Goal: Task Accomplishment & Management: Use online tool/utility

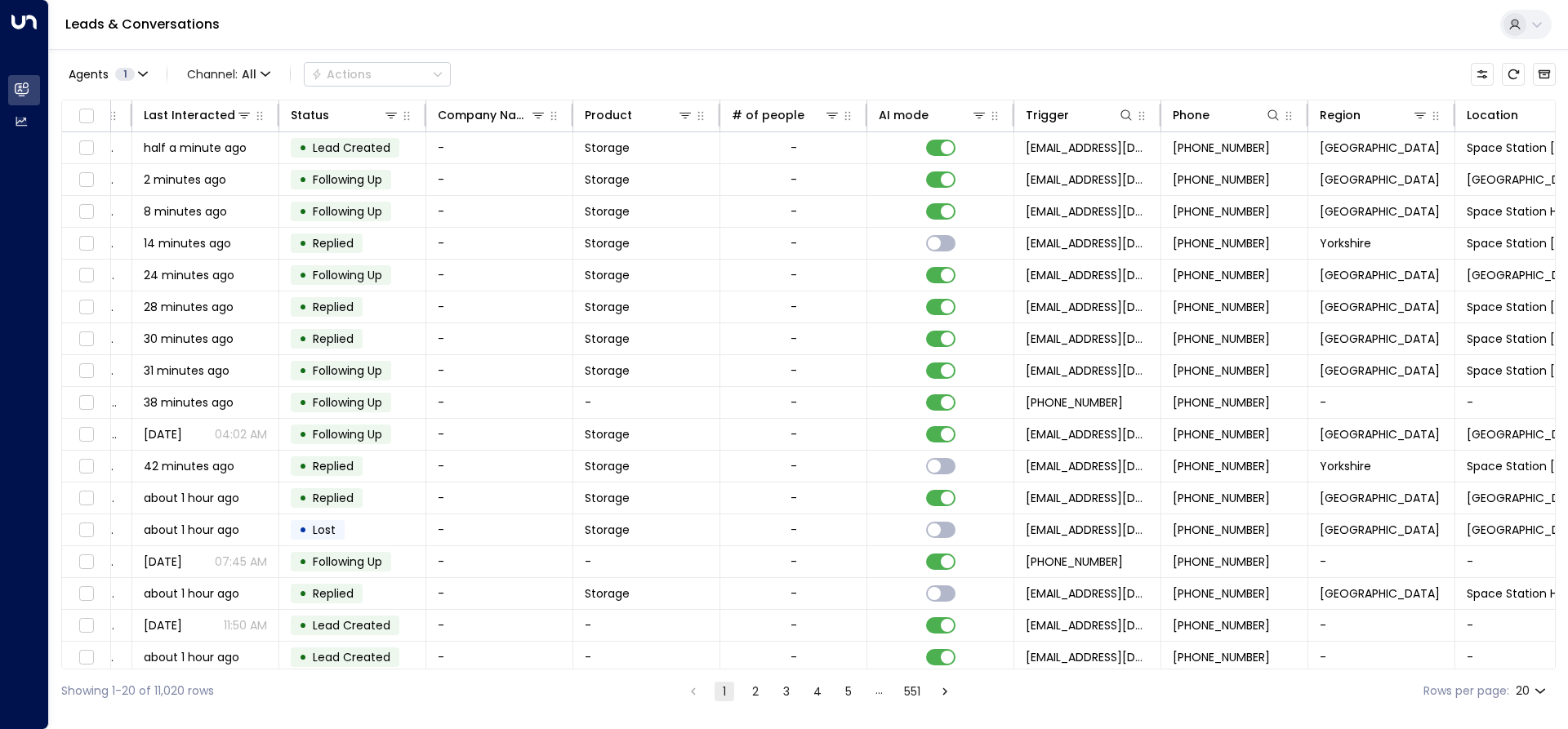
scroll to position [0, 289]
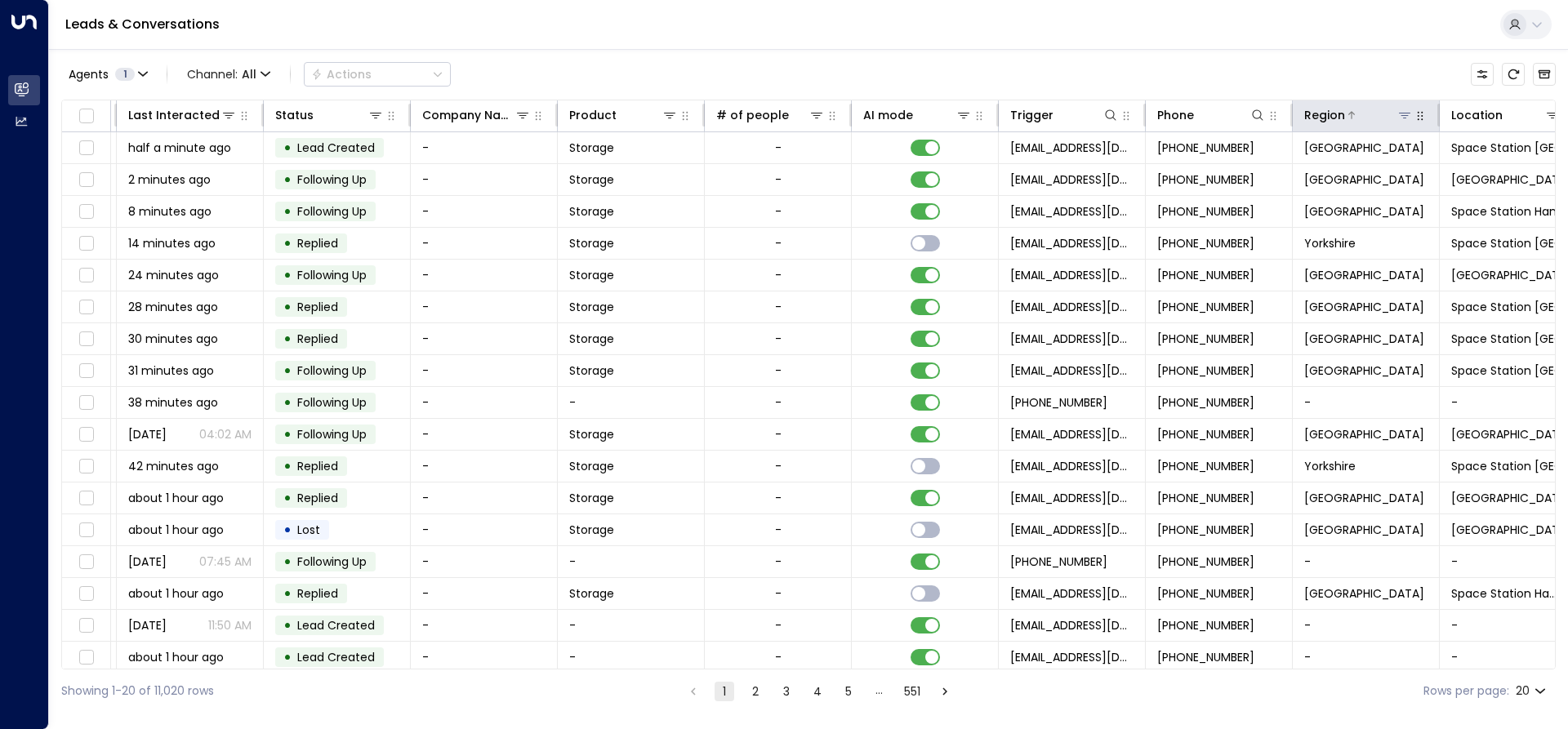
click at [1400, 109] on icon at bounding box center [1405, 115] width 13 height 13
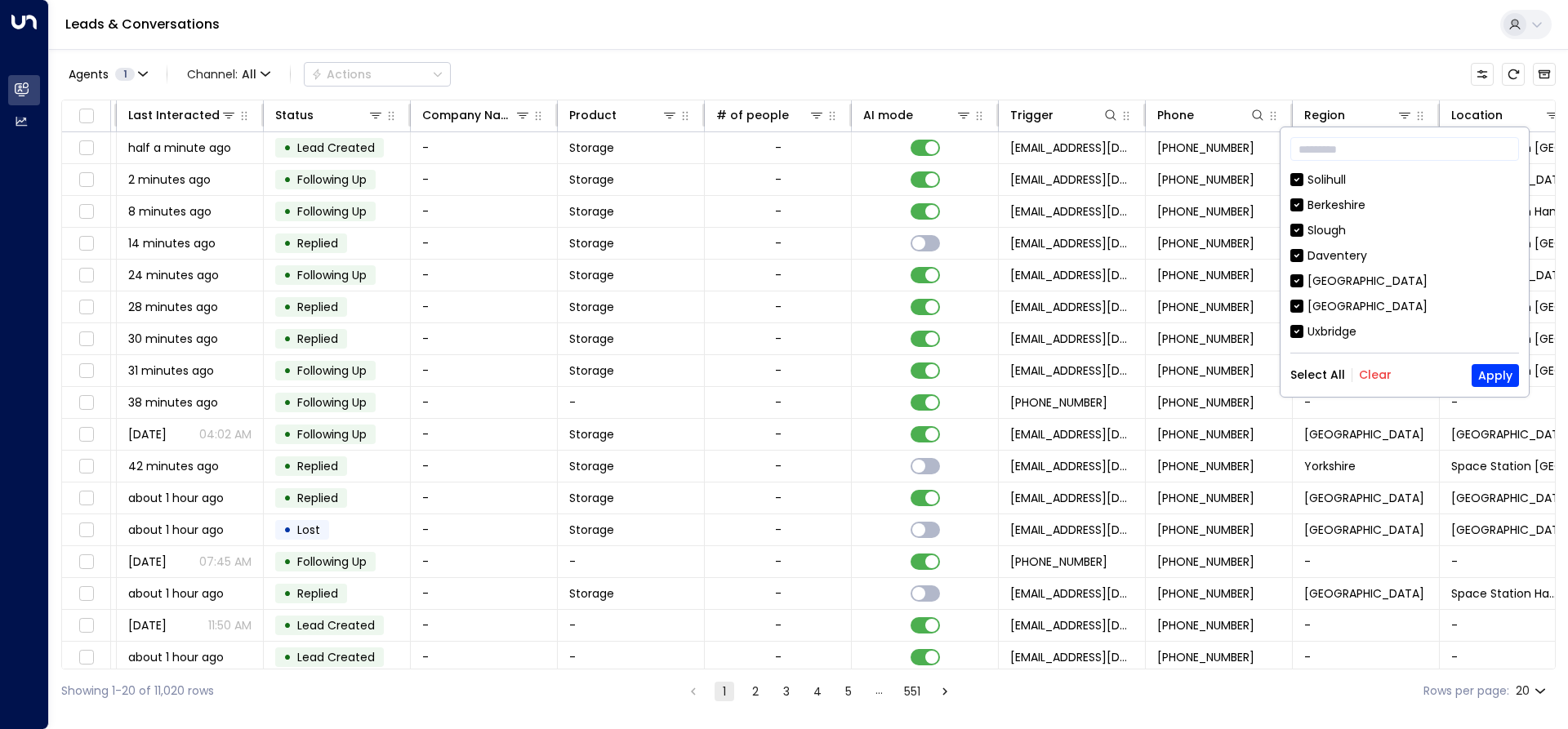
click at [1375, 378] on button "Clear" at bounding box center [1375, 375] width 32 height 13
click at [1486, 373] on button "Apply" at bounding box center [1494, 376] width 48 height 23
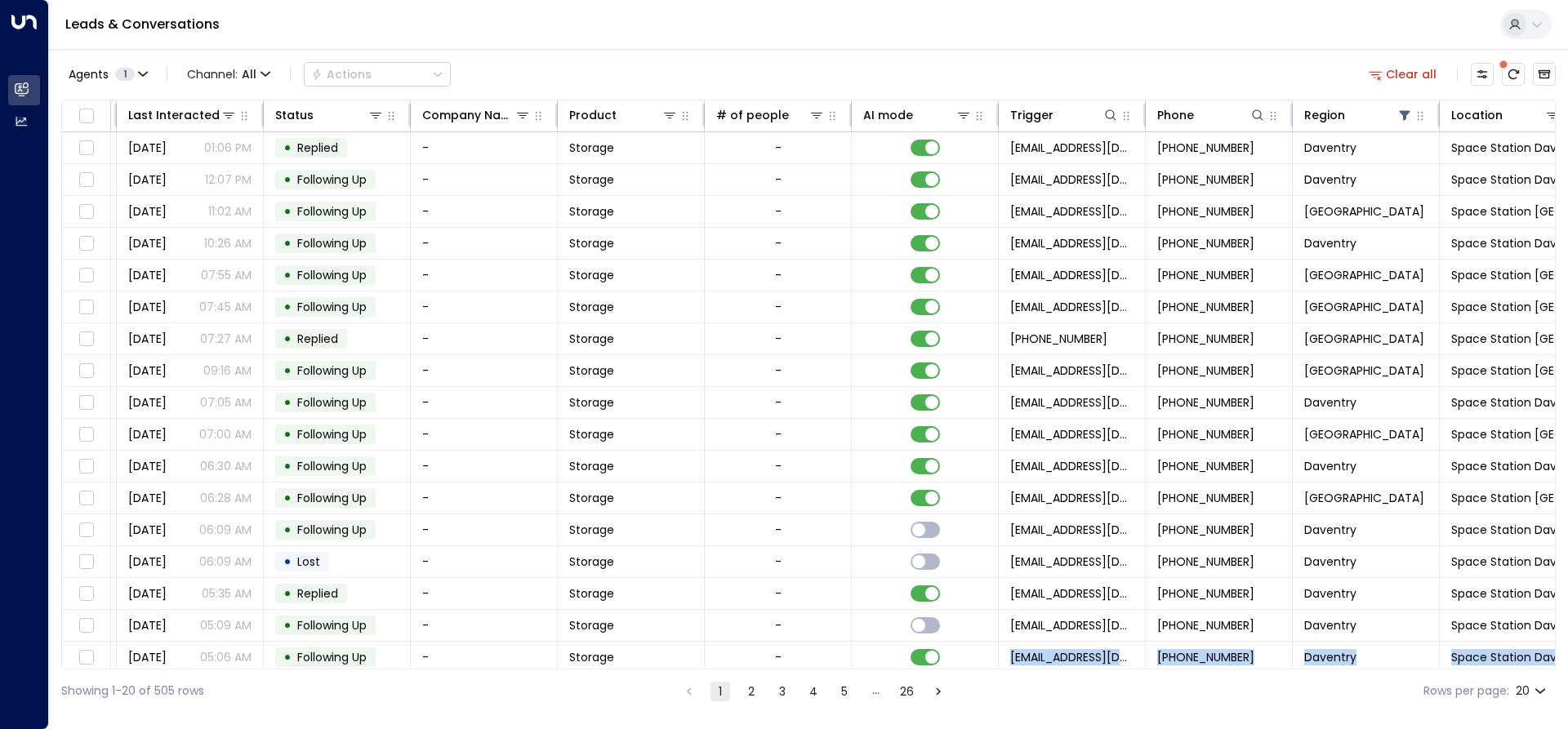
scroll to position [106, 289]
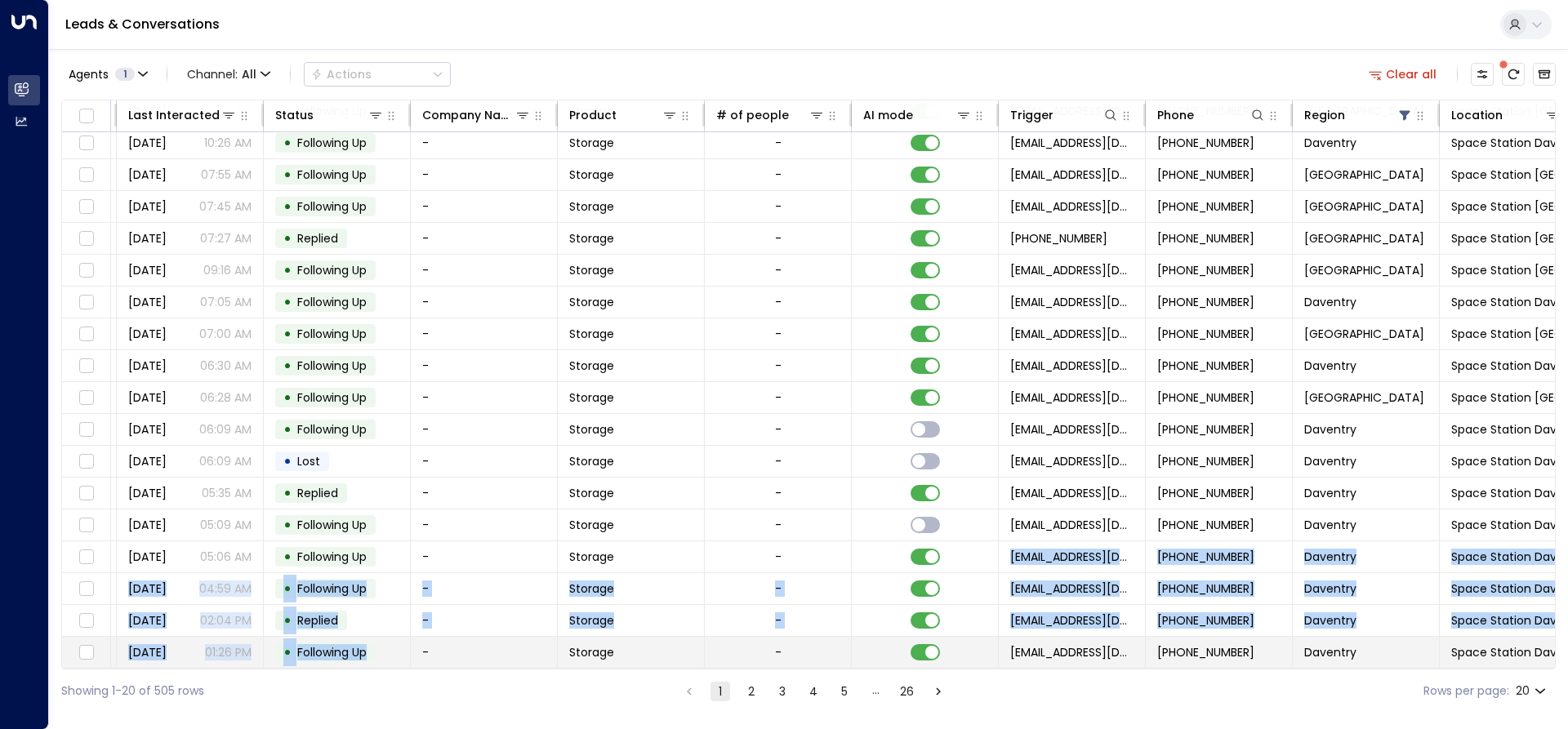
drag, startPoint x: 873, startPoint y: 664, endPoint x: 380, endPoint y: 637, distance: 493.7
click at [380, 637] on tbody "[PERSON_NAME] 1 [PERSON_NAME][EMAIL_ADDRESS][DOMAIN_NAME] [DATE] 01:06 PM • Rep…" at bounding box center [680, 351] width 1813 height 638
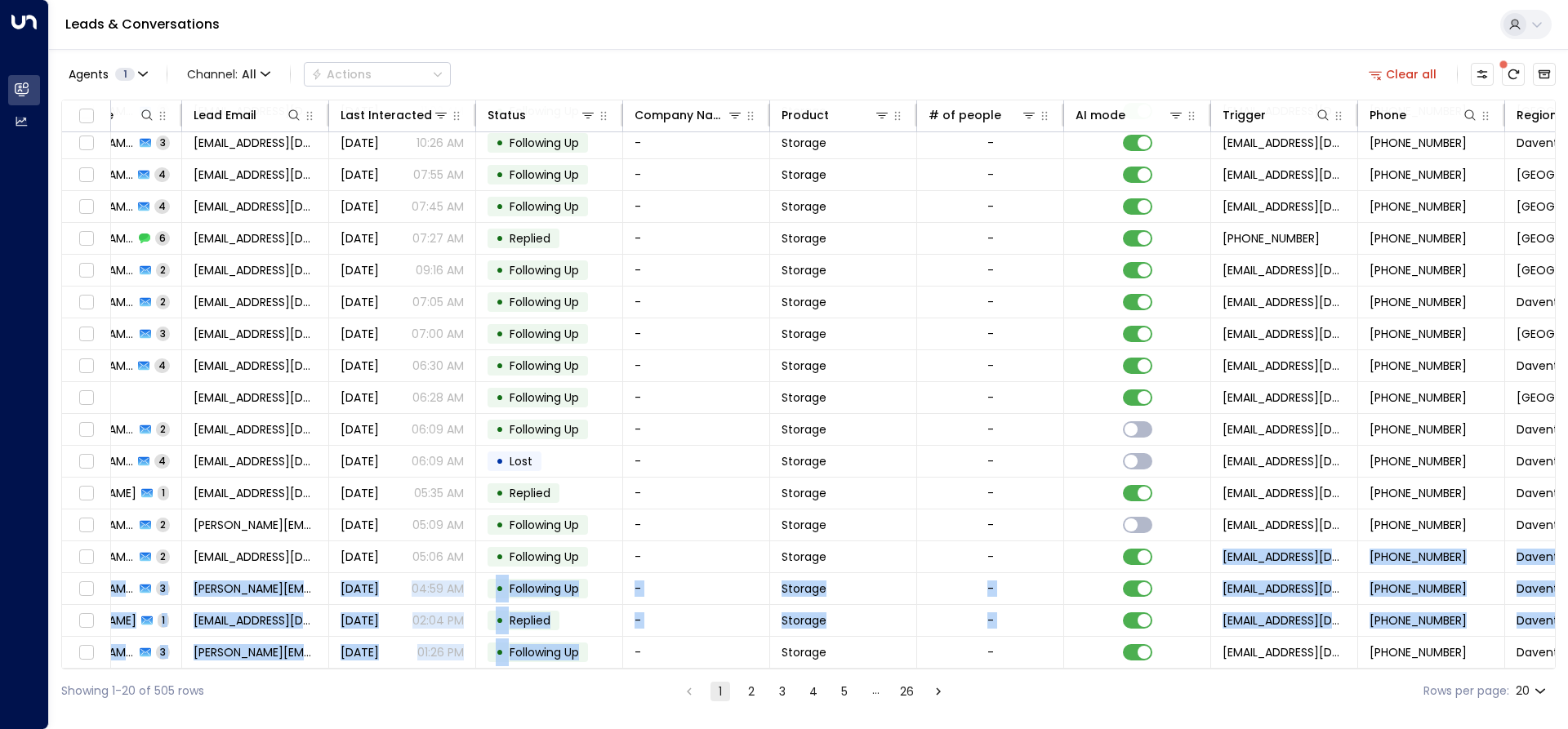
scroll to position [106, 0]
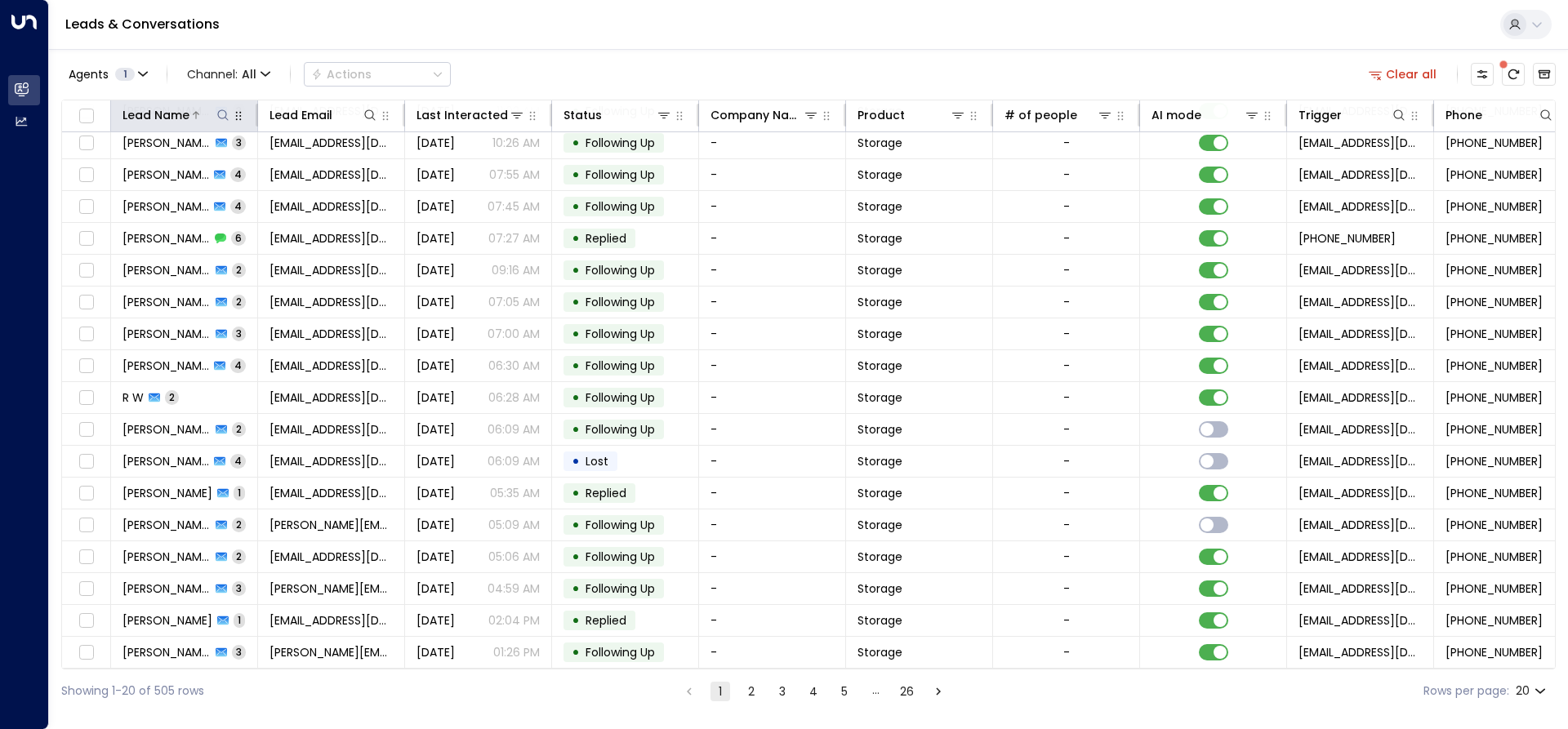
click at [211, 112] on div at bounding box center [210, 115] width 41 height 16
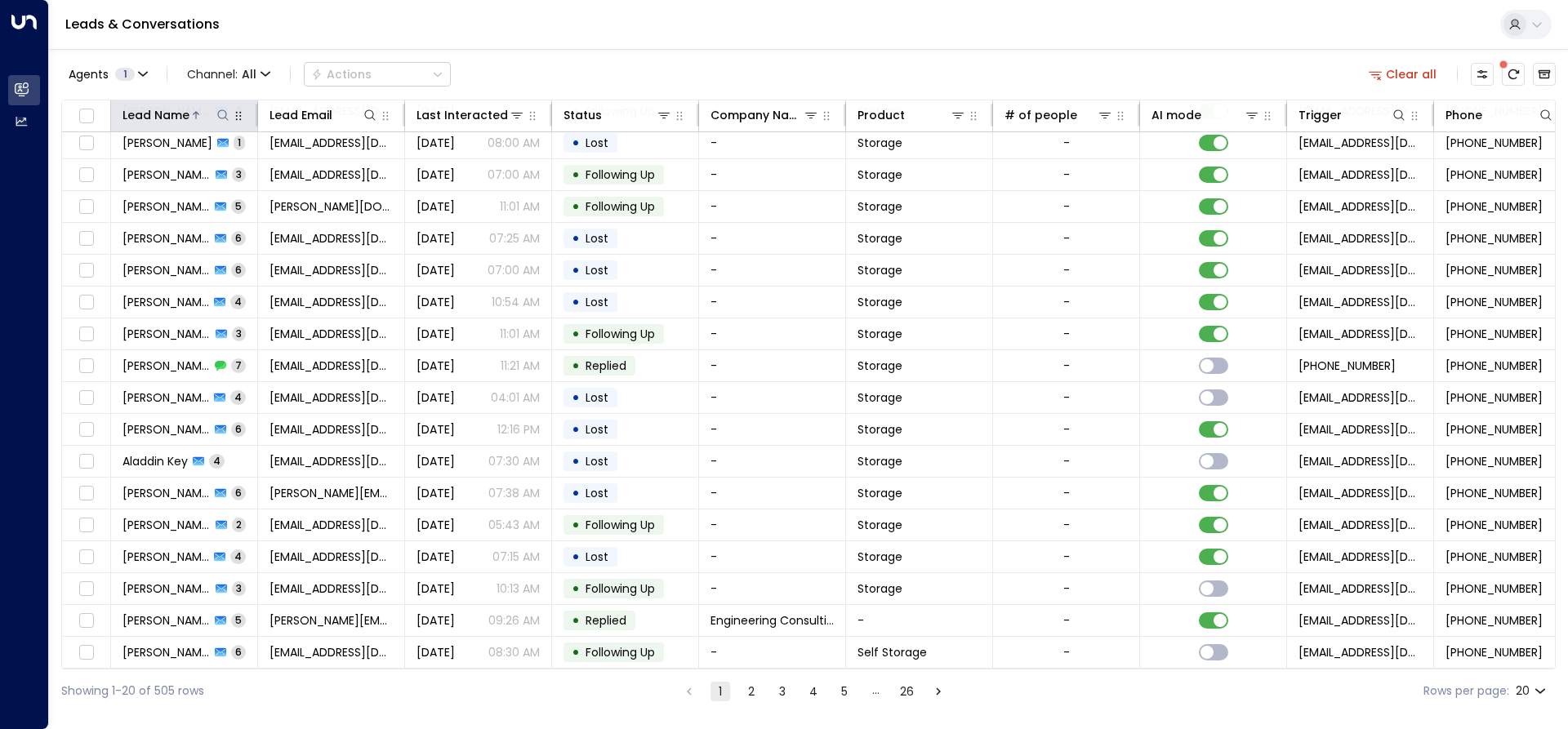
scroll to position [106, 0]
click at [219, 110] on icon at bounding box center [222, 115] width 13 height 13
type input "******"
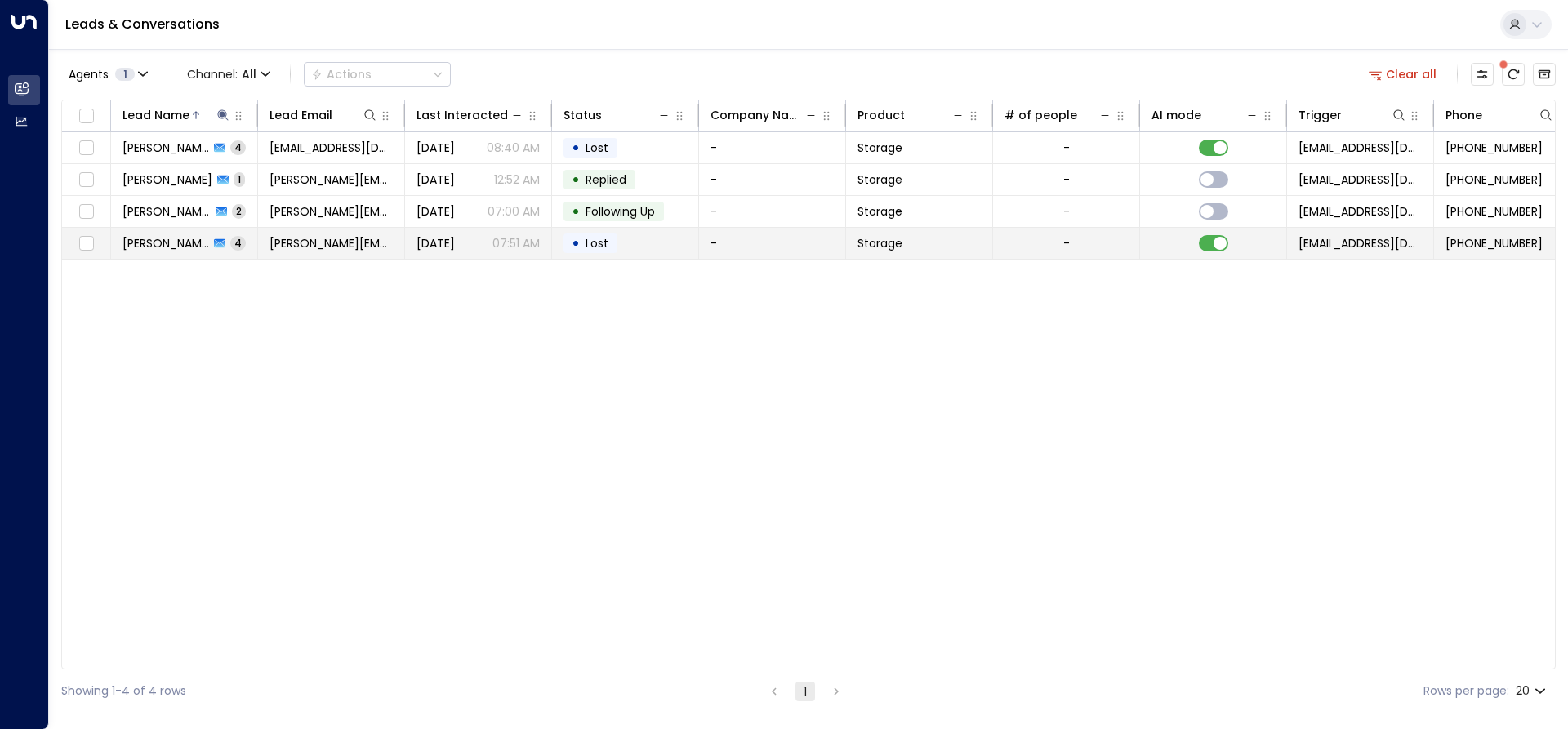
click at [183, 247] on span "[PERSON_NAME]" at bounding box center [166, 243] width 87 height 16
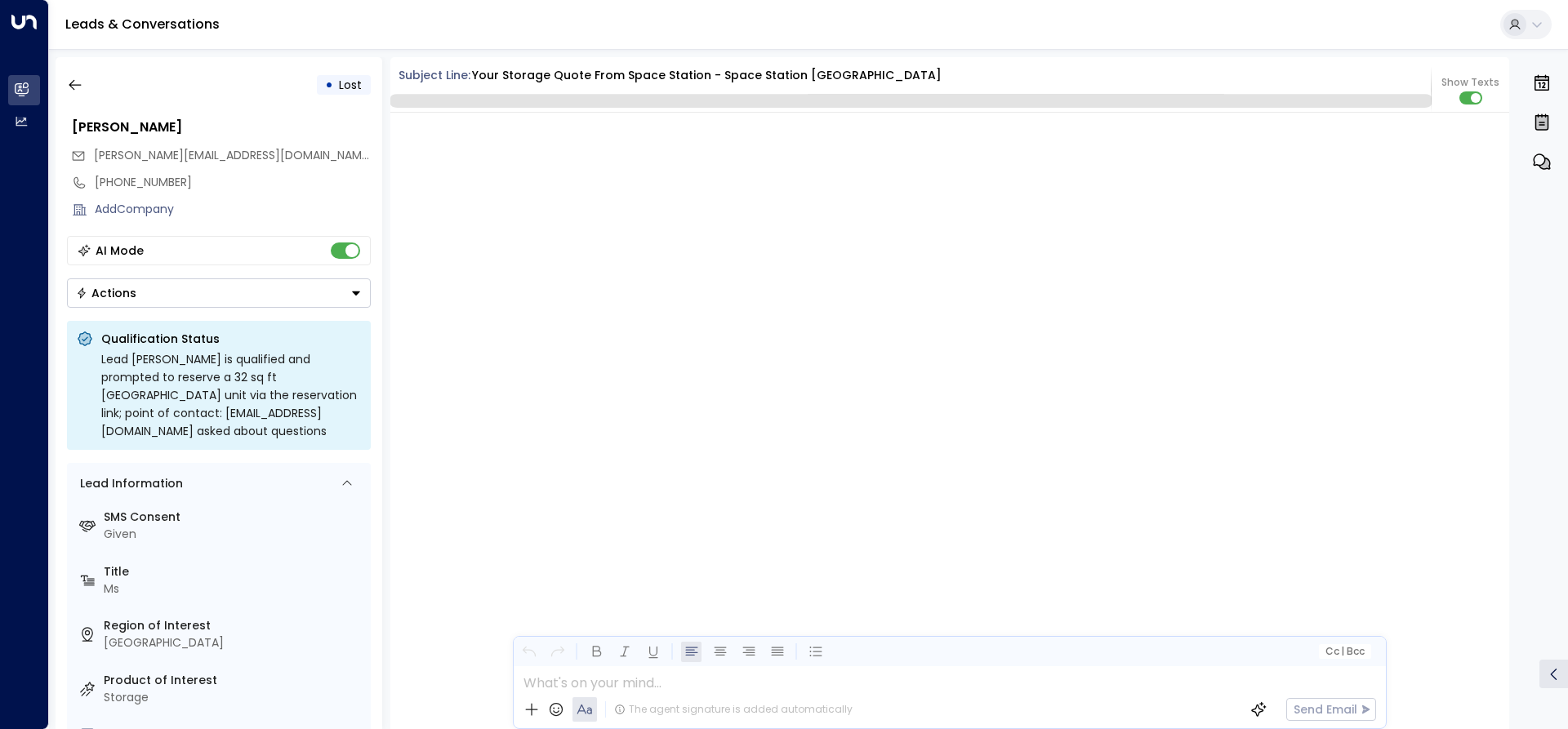
scroll to position [2115, 0]
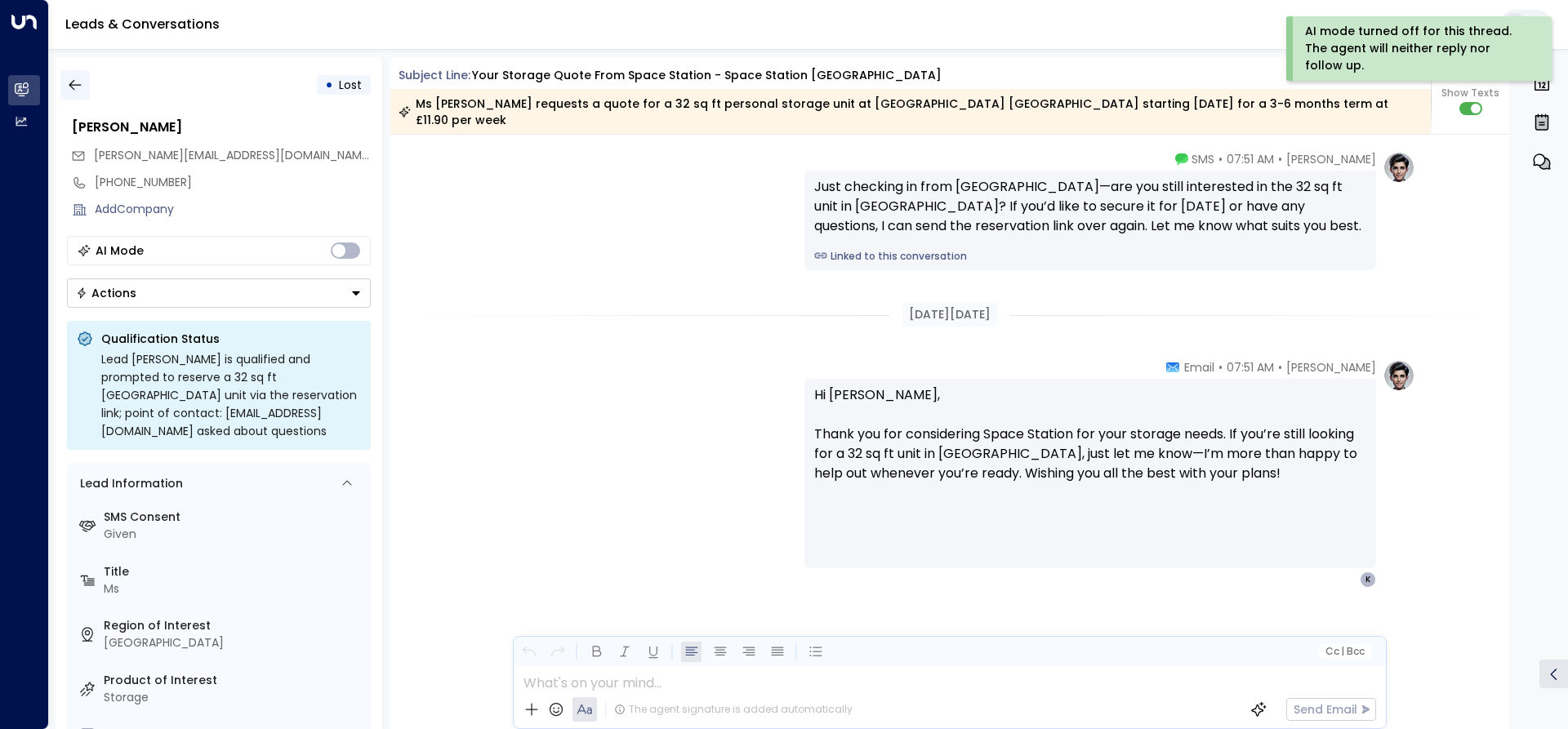
click at [78, 87] on icon "button" at bounding box center [75, 85] width 16 height 16
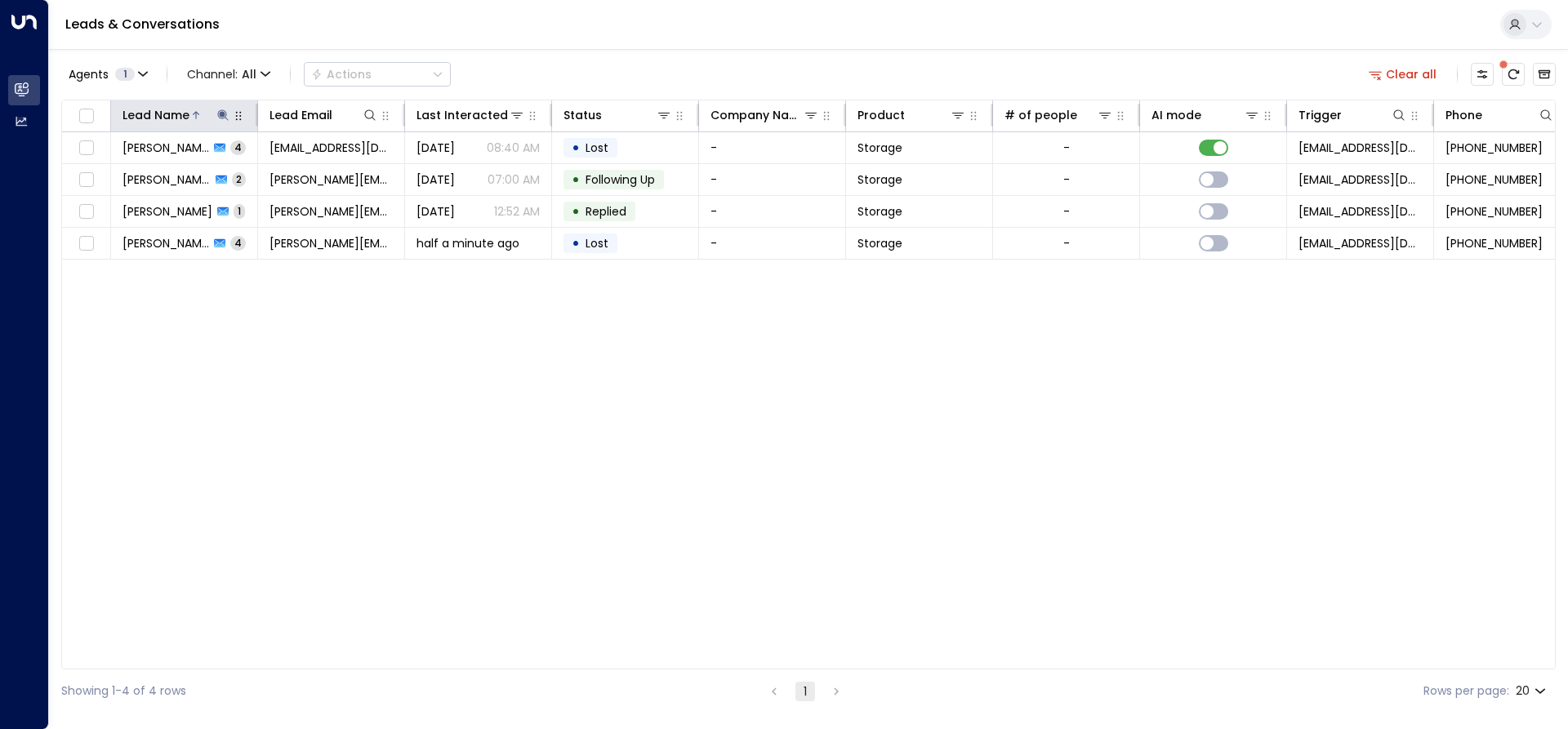
click at [212, 109] on div at bounding box center [210, 115] width 41 height 16
click at [219, 109] on icon at bounding box center [222, 115] width 13 height 13
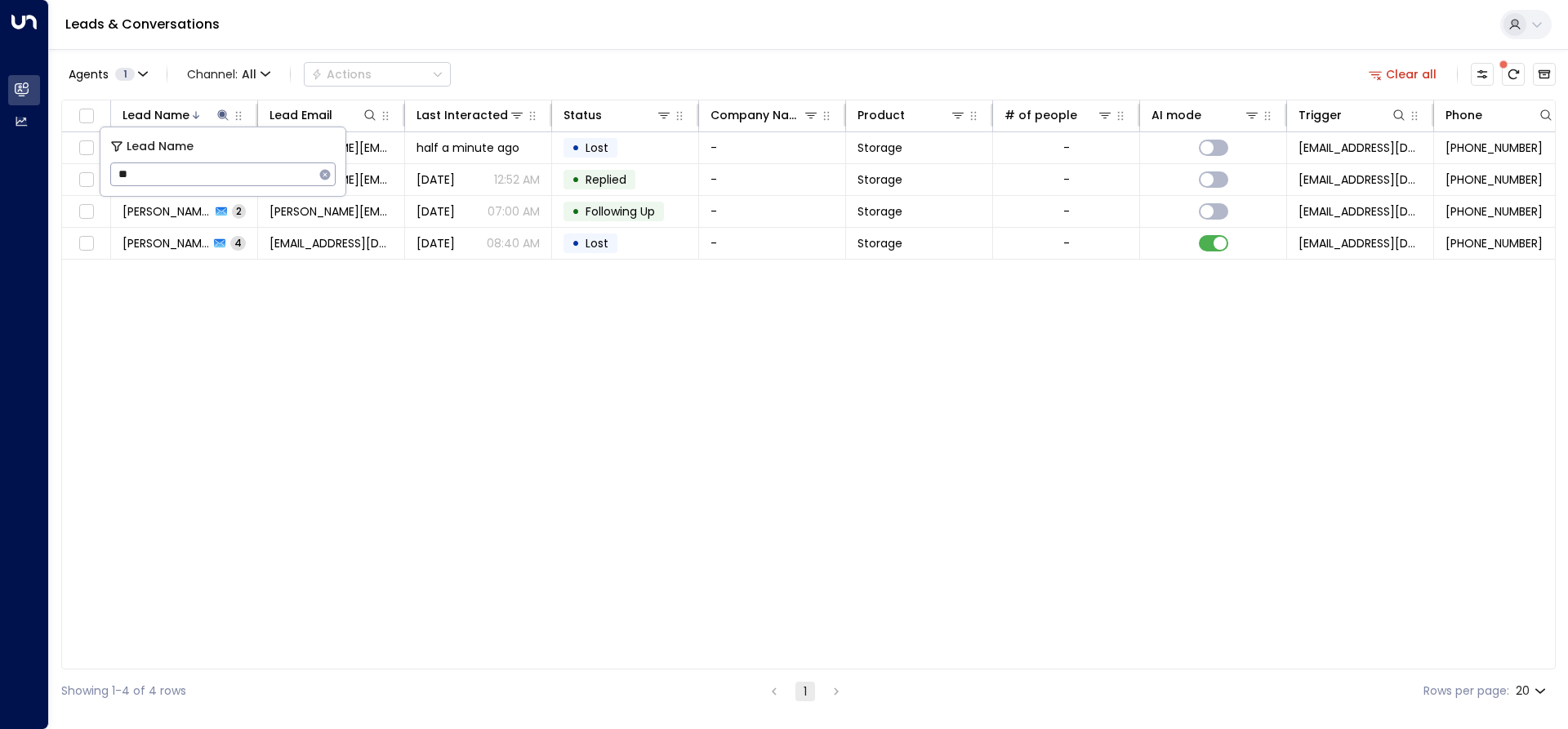
type input "*"
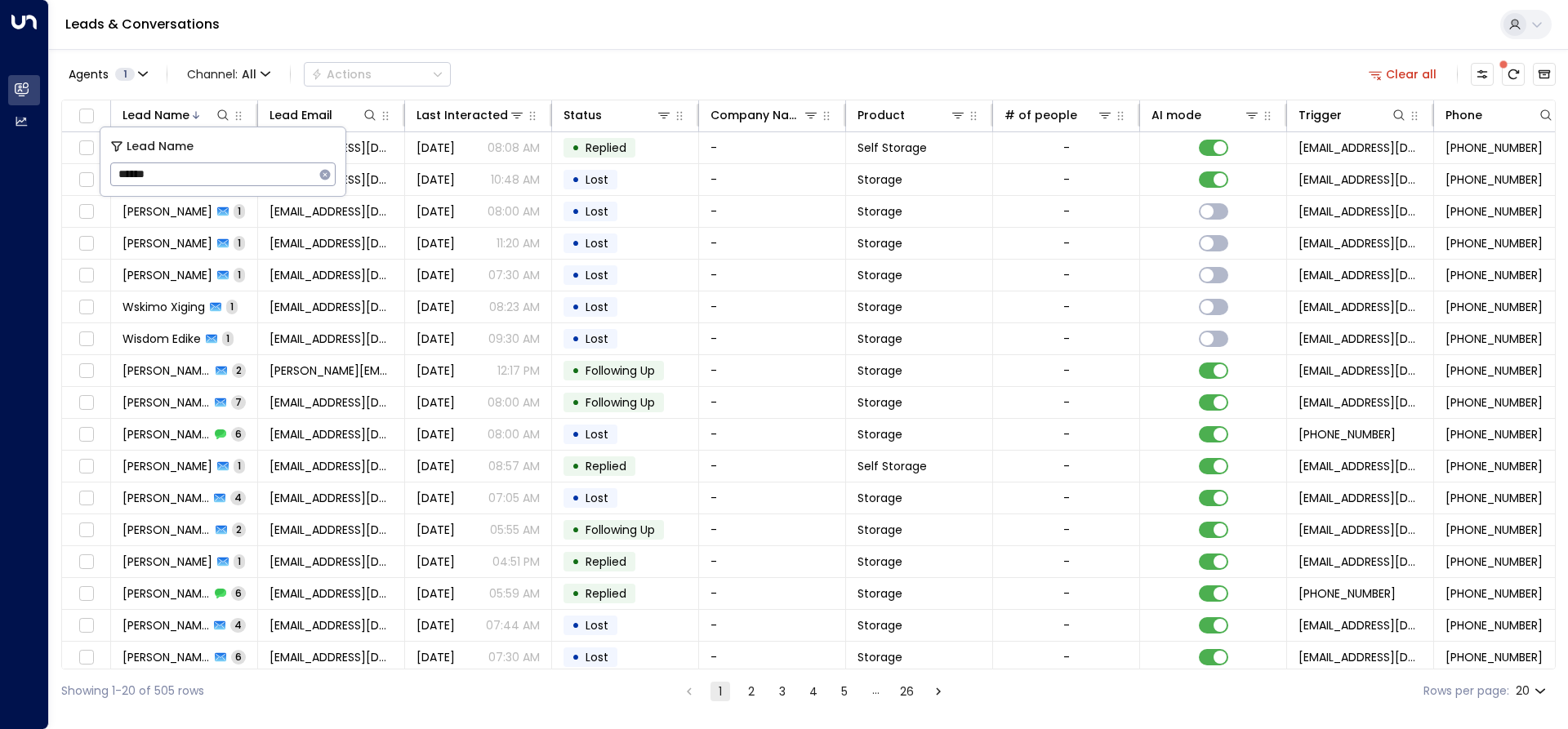
type input "******"
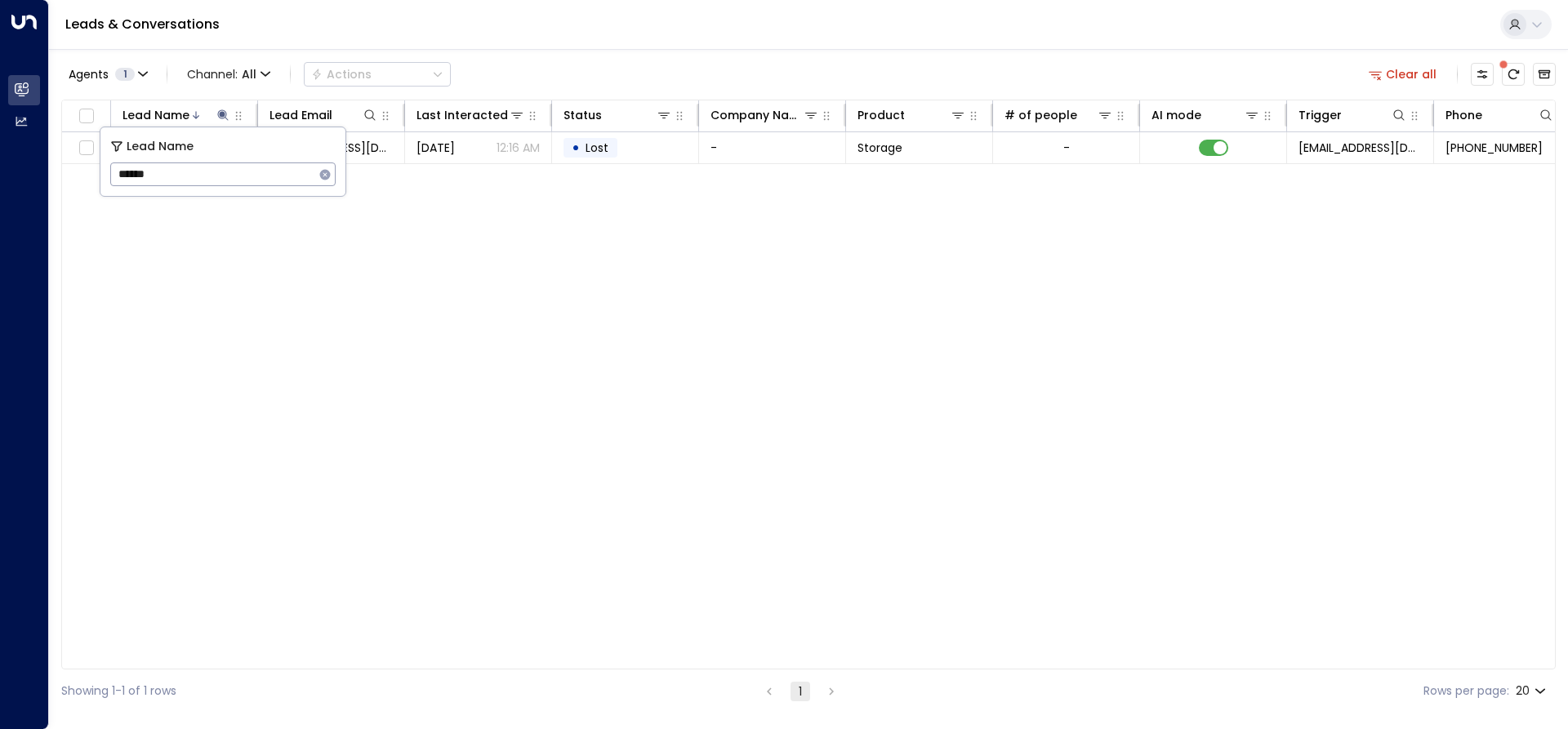
click at [388, 201] on div "Lead Name Lead Email Last Interacted Status Company Name Product # of people AI…" at bounding box center [808, 385] width 1494 height 570
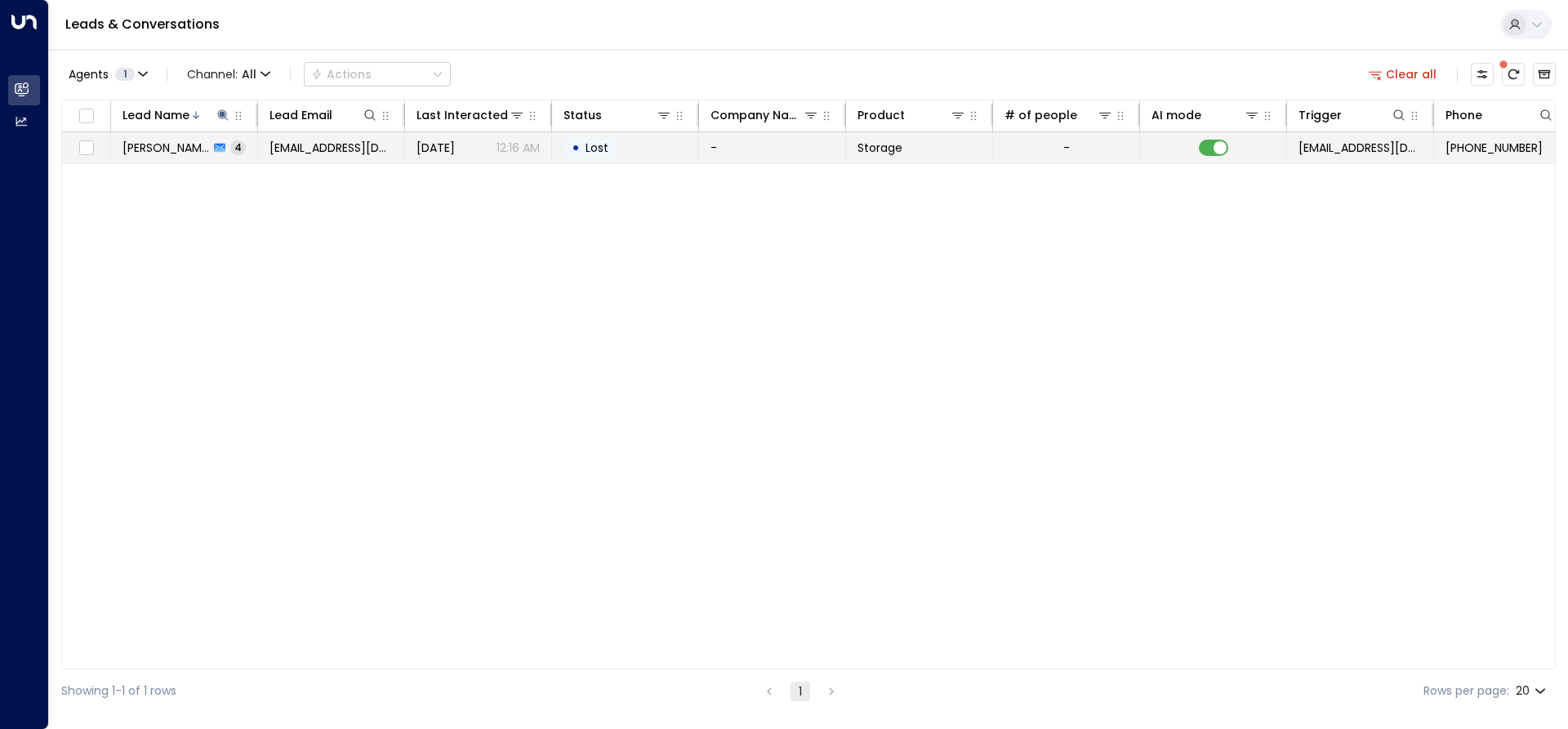
click at [186, 149] on span "[PERSON_NAME]" at bounding box center [166, 148] width 87 height 16
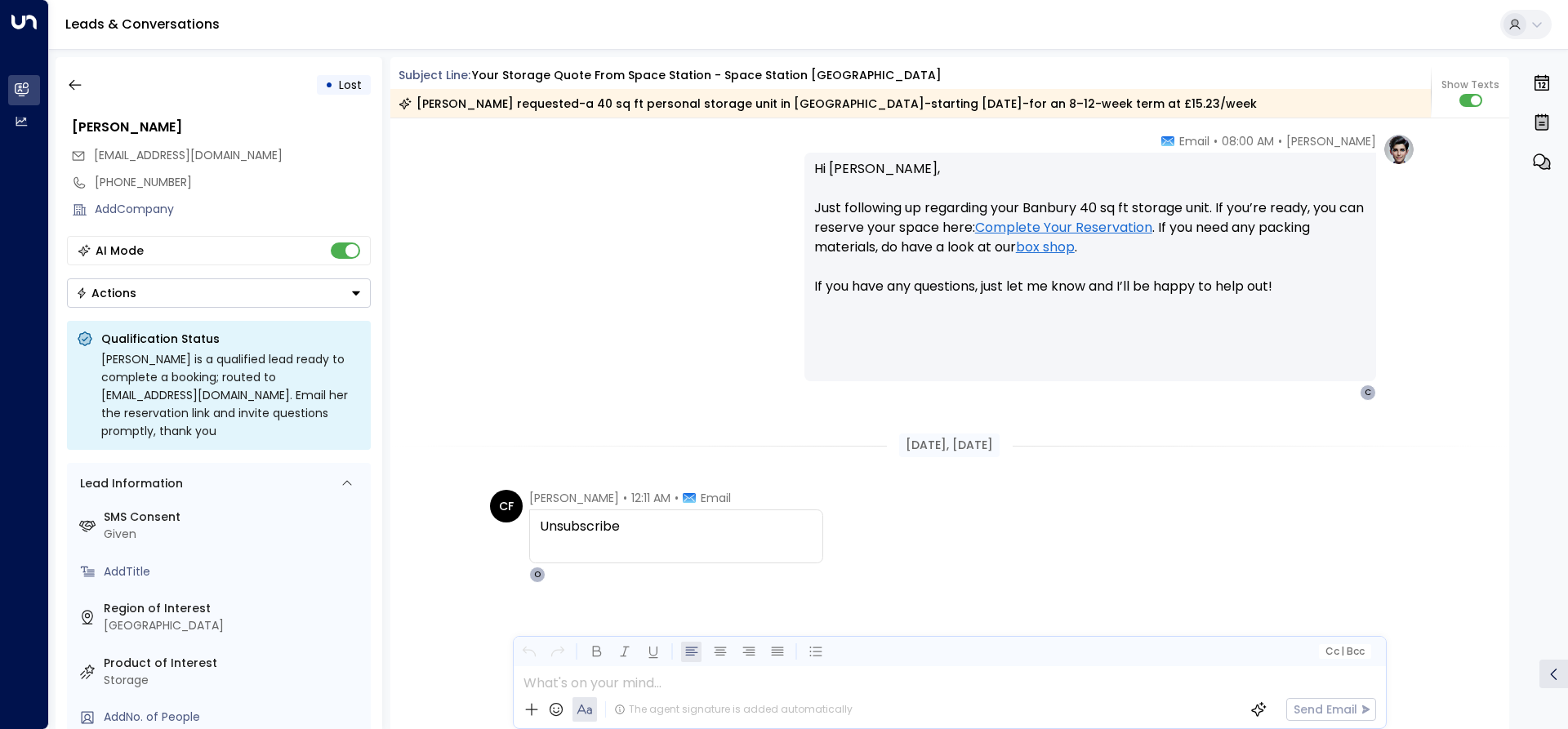
scroll to position [2009, 0]
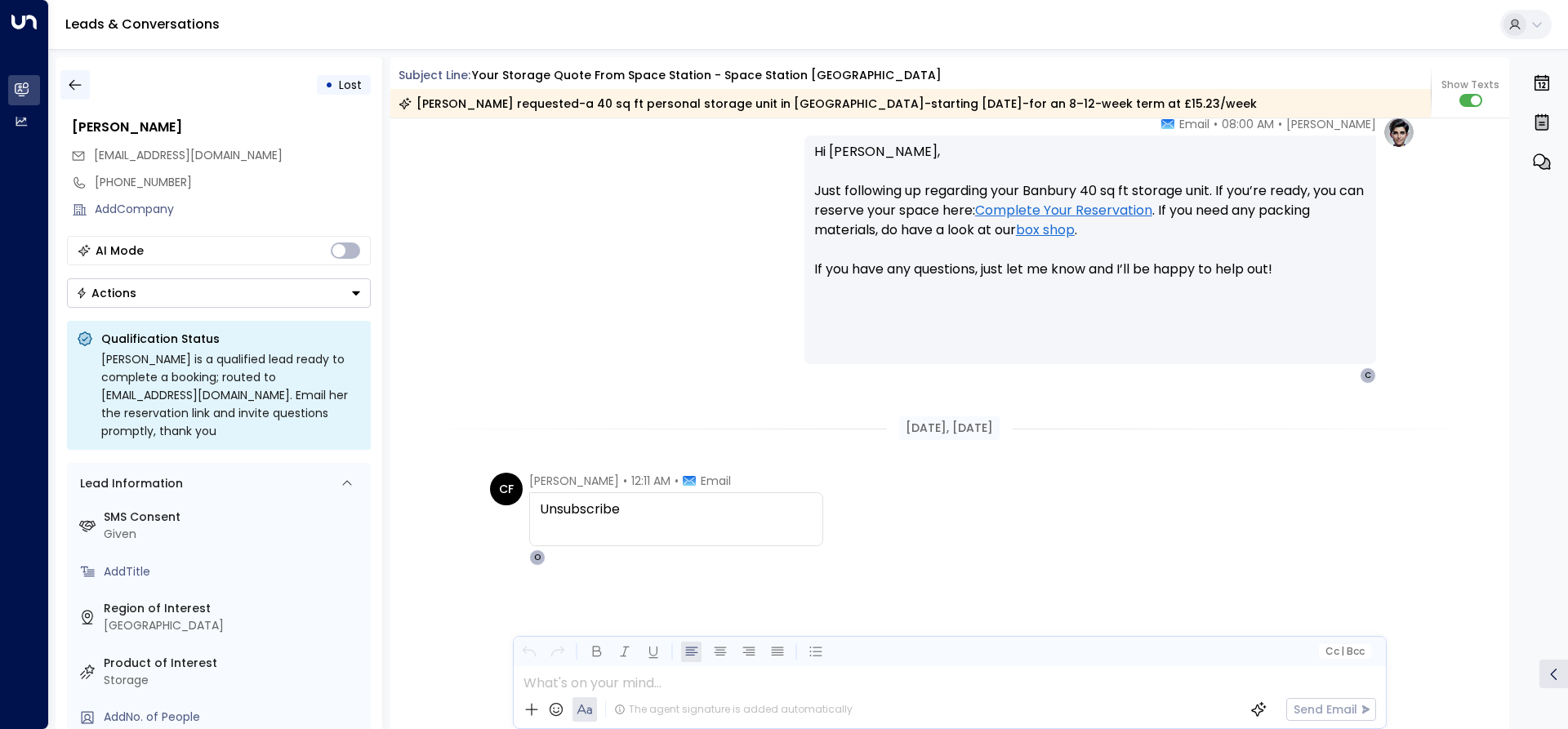
click at [78, 83] on icon "button" at bounding box center [75, 85] width 16 height 16
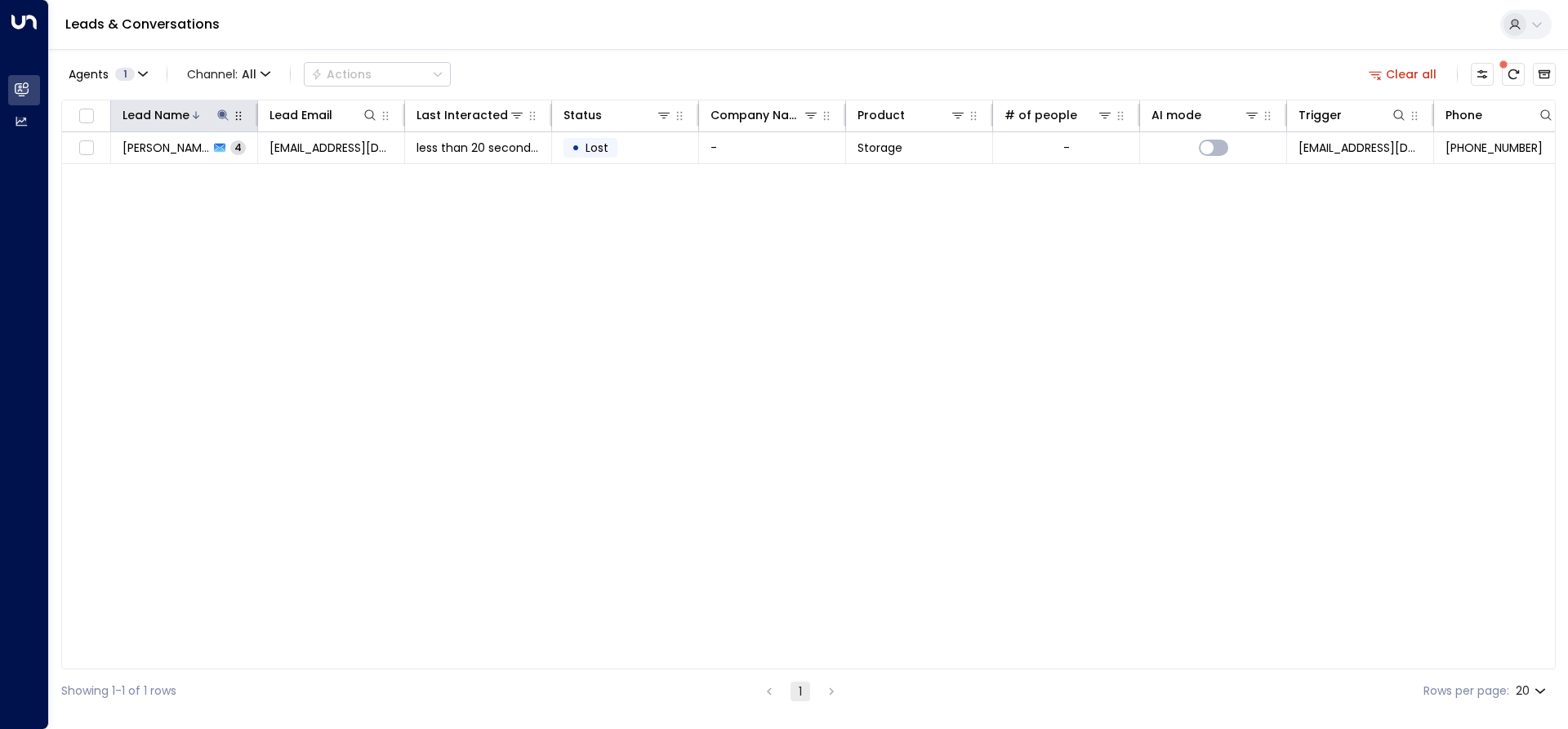
click at [220, 112] on icon at bounding box center [222, 115] width 13 height 13
type input "*"
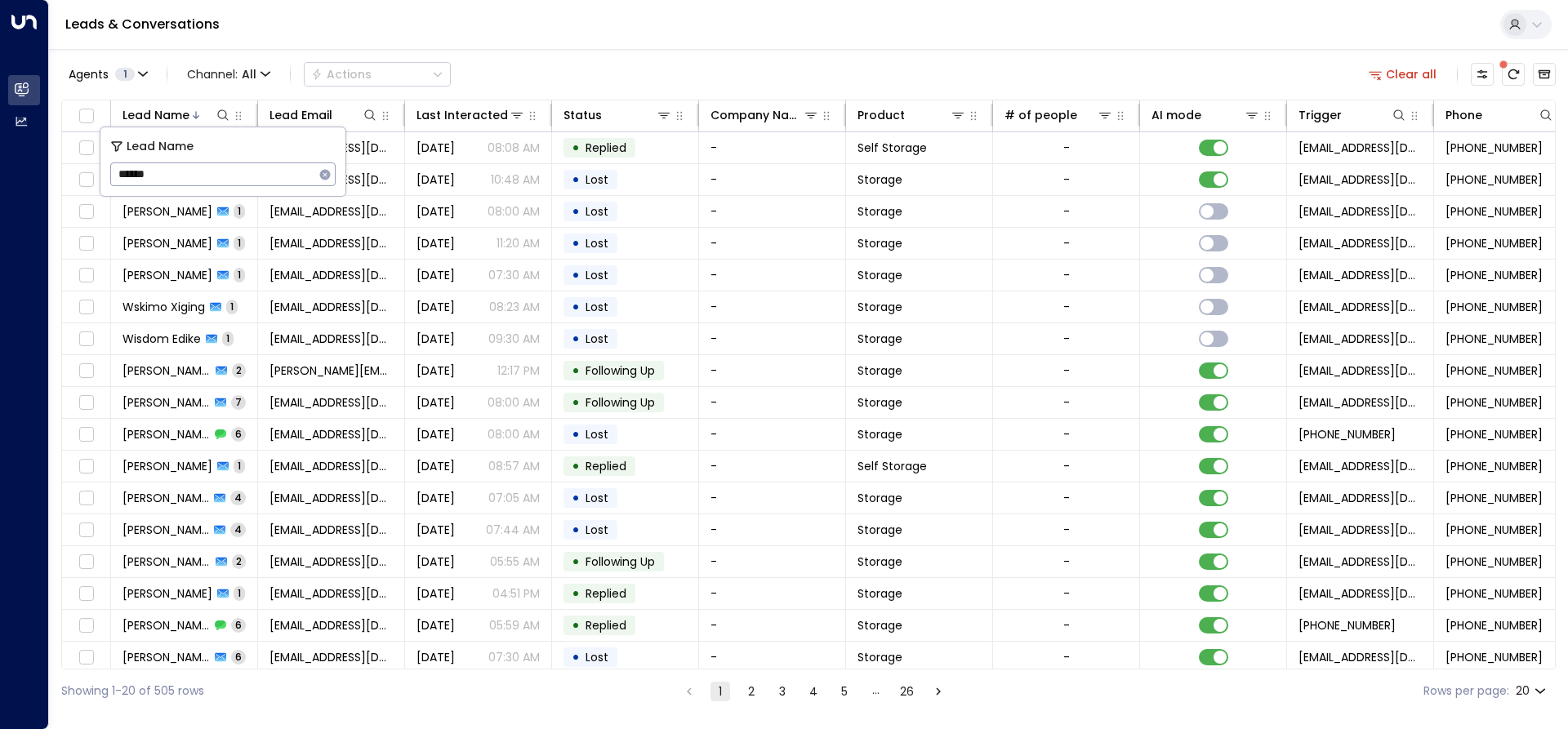
type input "******"
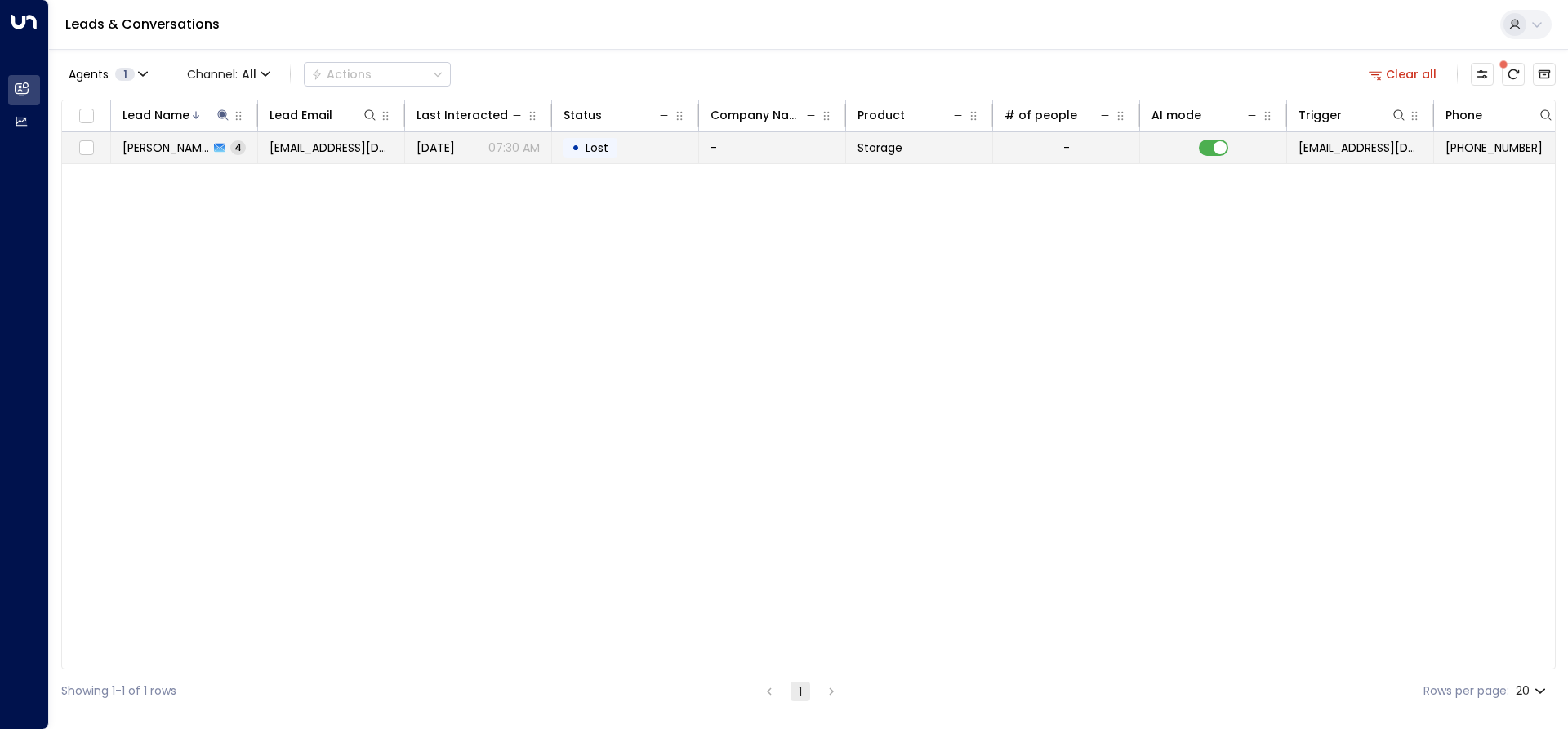
click at [381, 154] on span "[EMAIL_ADDRESS][DOMAIN_NAME]" at bounding box center [332, 148] width 124 height 16
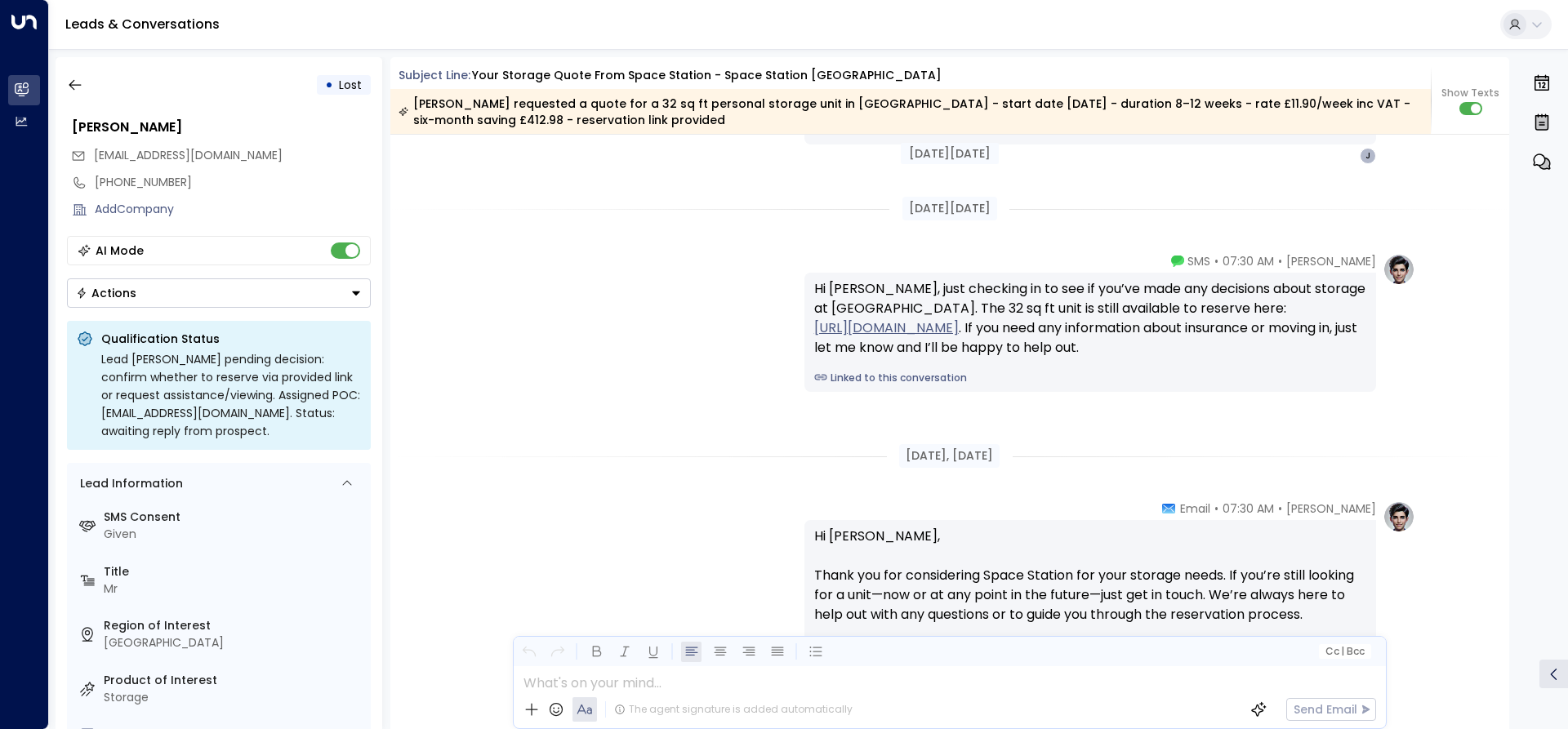
scroll to position [2510, 0]
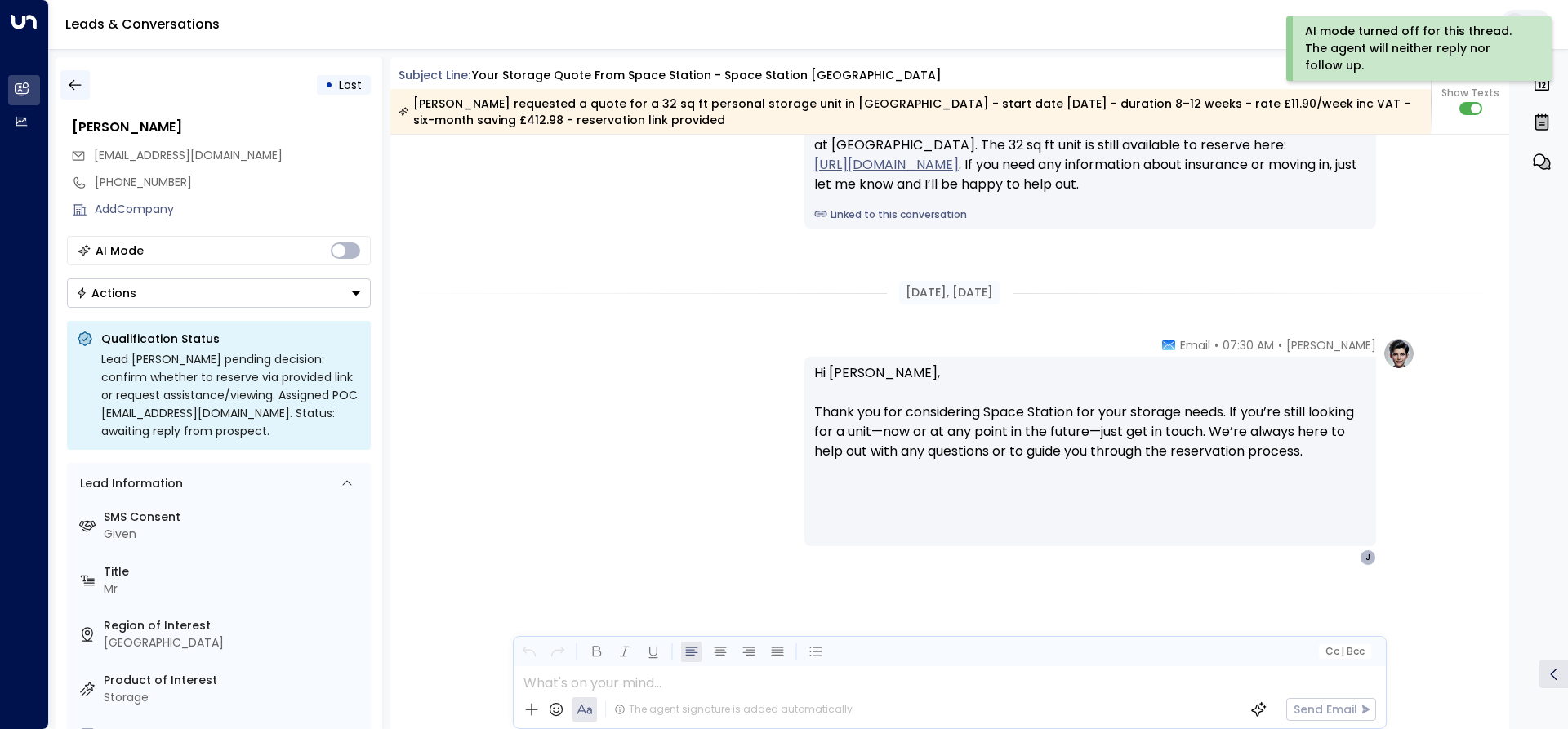
click at [76, 89] on icon "button" at bounding box center [75, 85] width 16 height 16
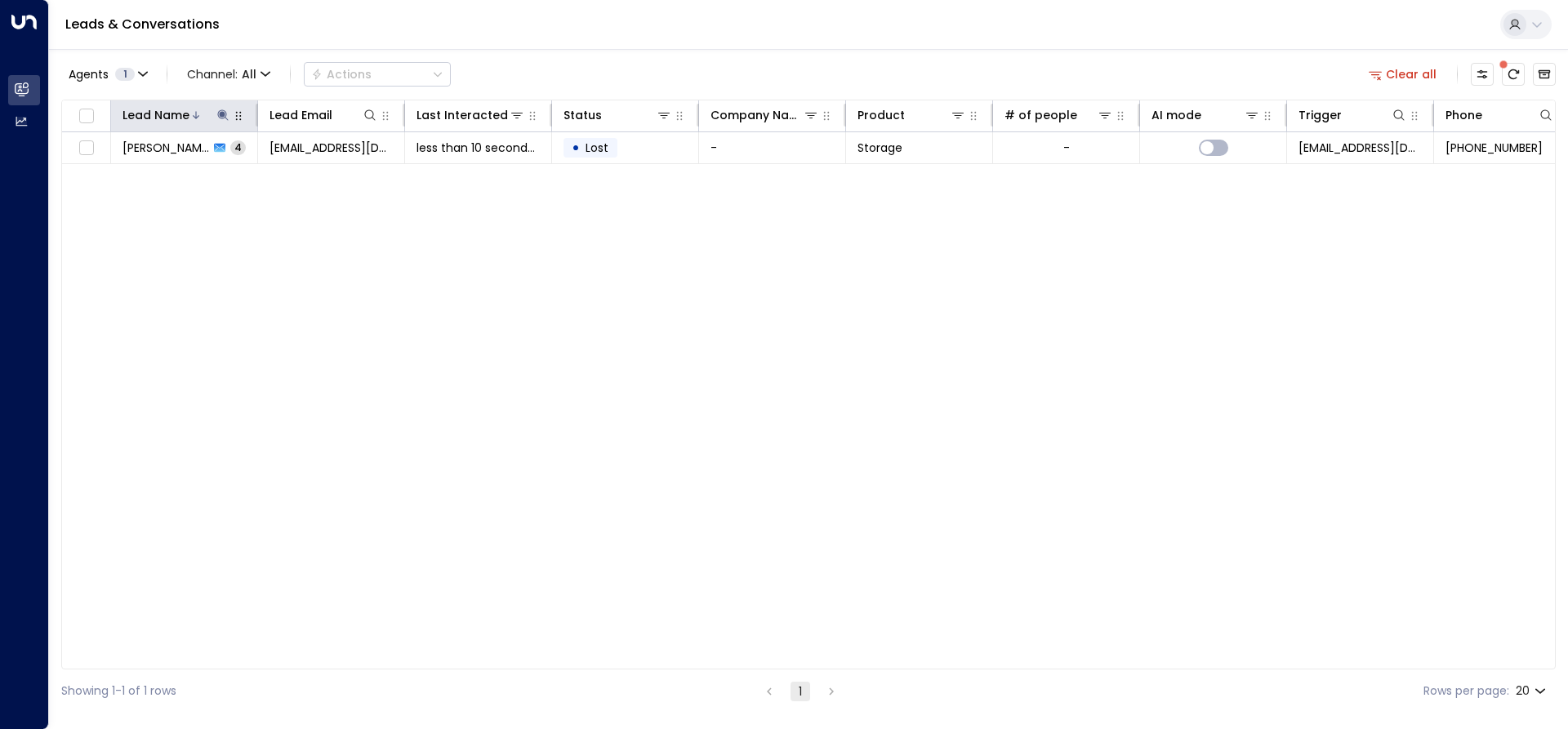
click at [228, 119] on icon at bounding box center [222, 115] width 13 height 13
type input "*"
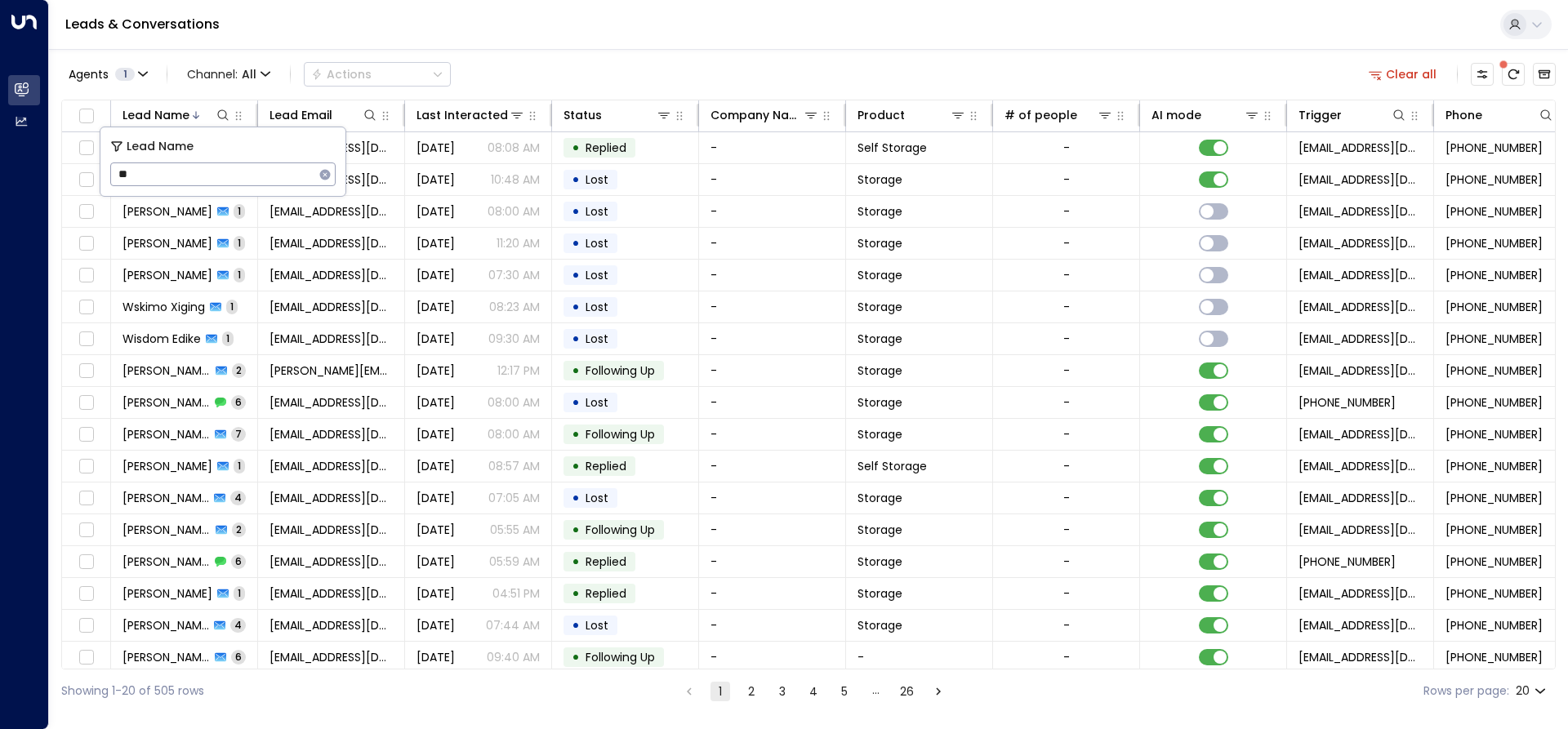
type input "***"
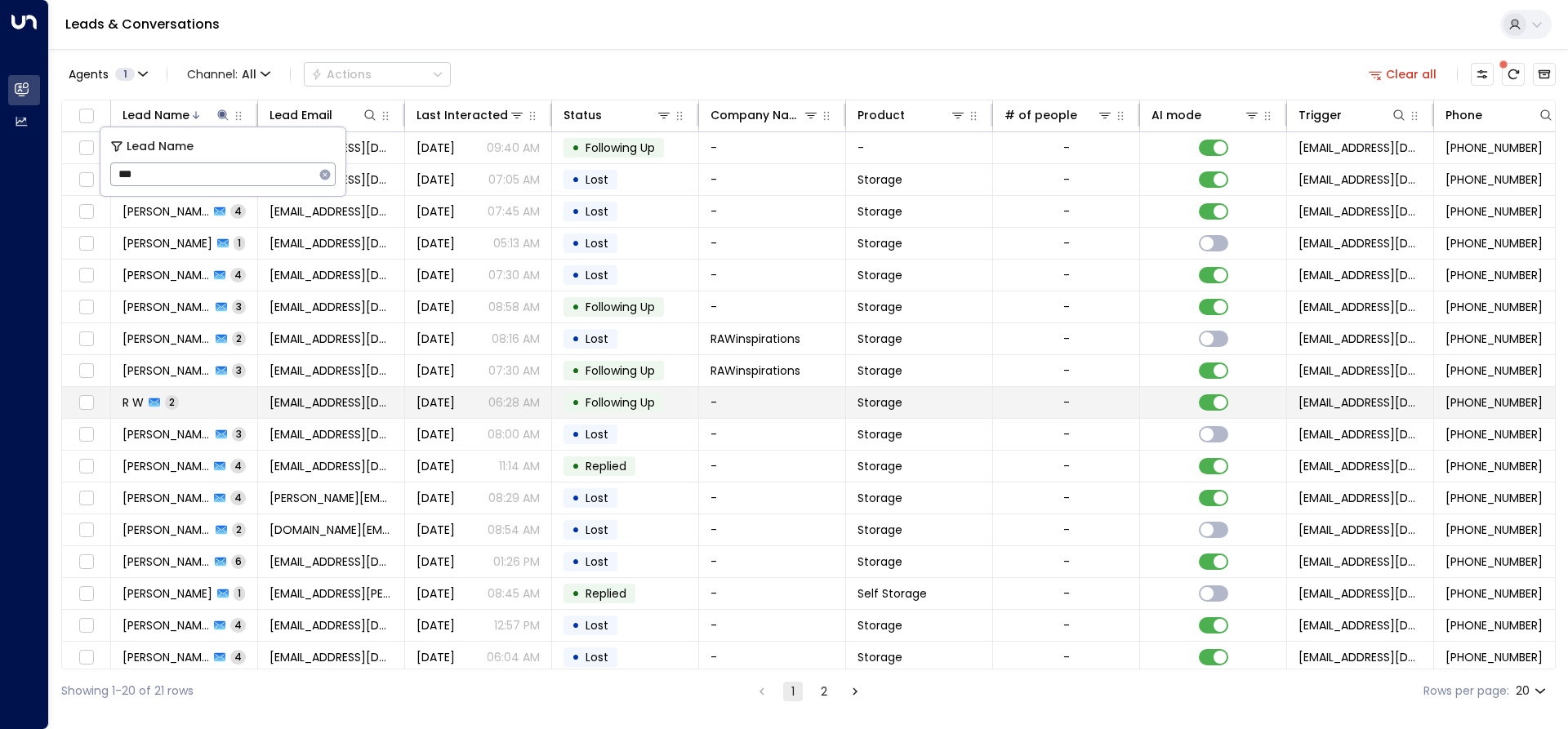
click at [171, 397] on span "2" at bounding box center [171, 402] width 13 height 13
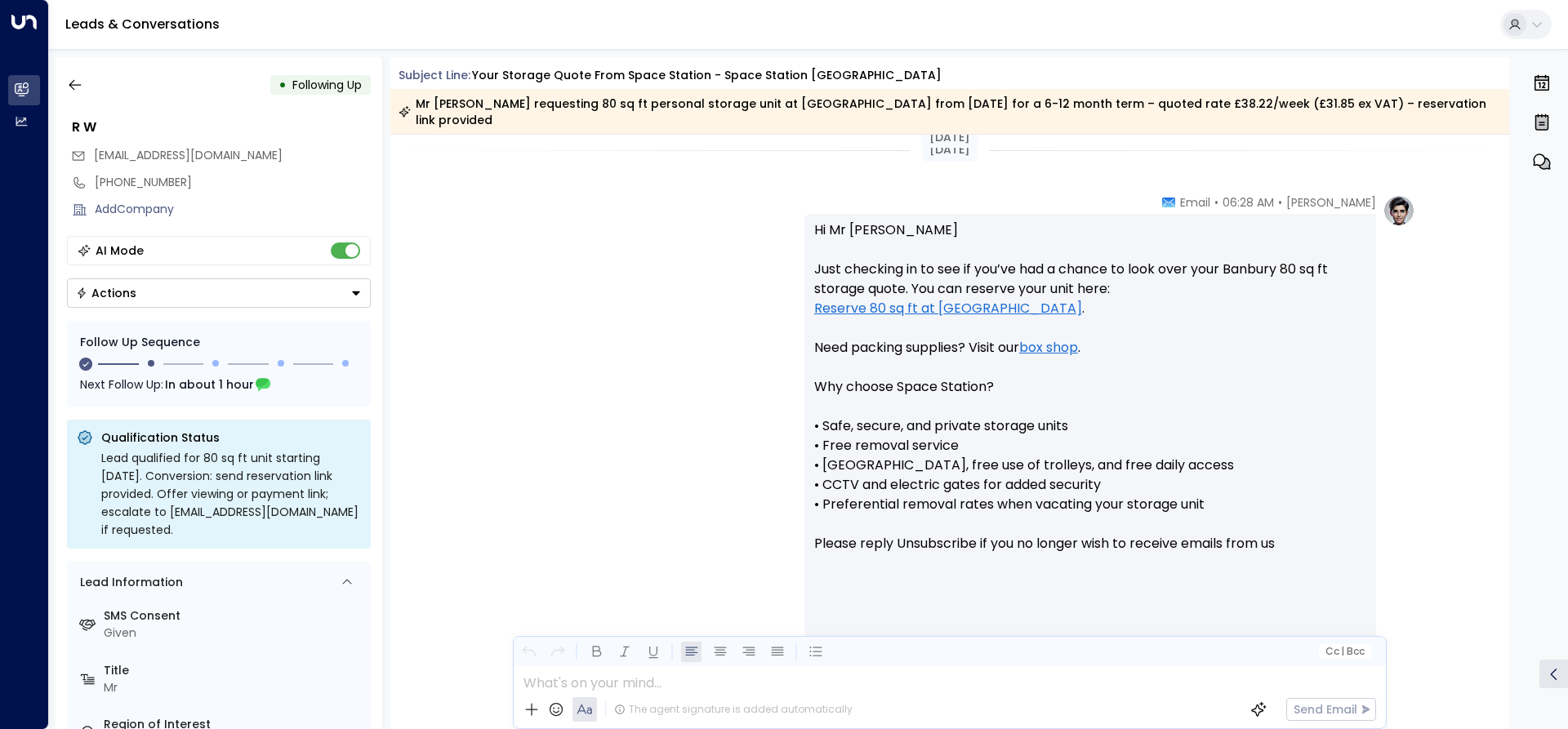
scroll to position [1281, 0]
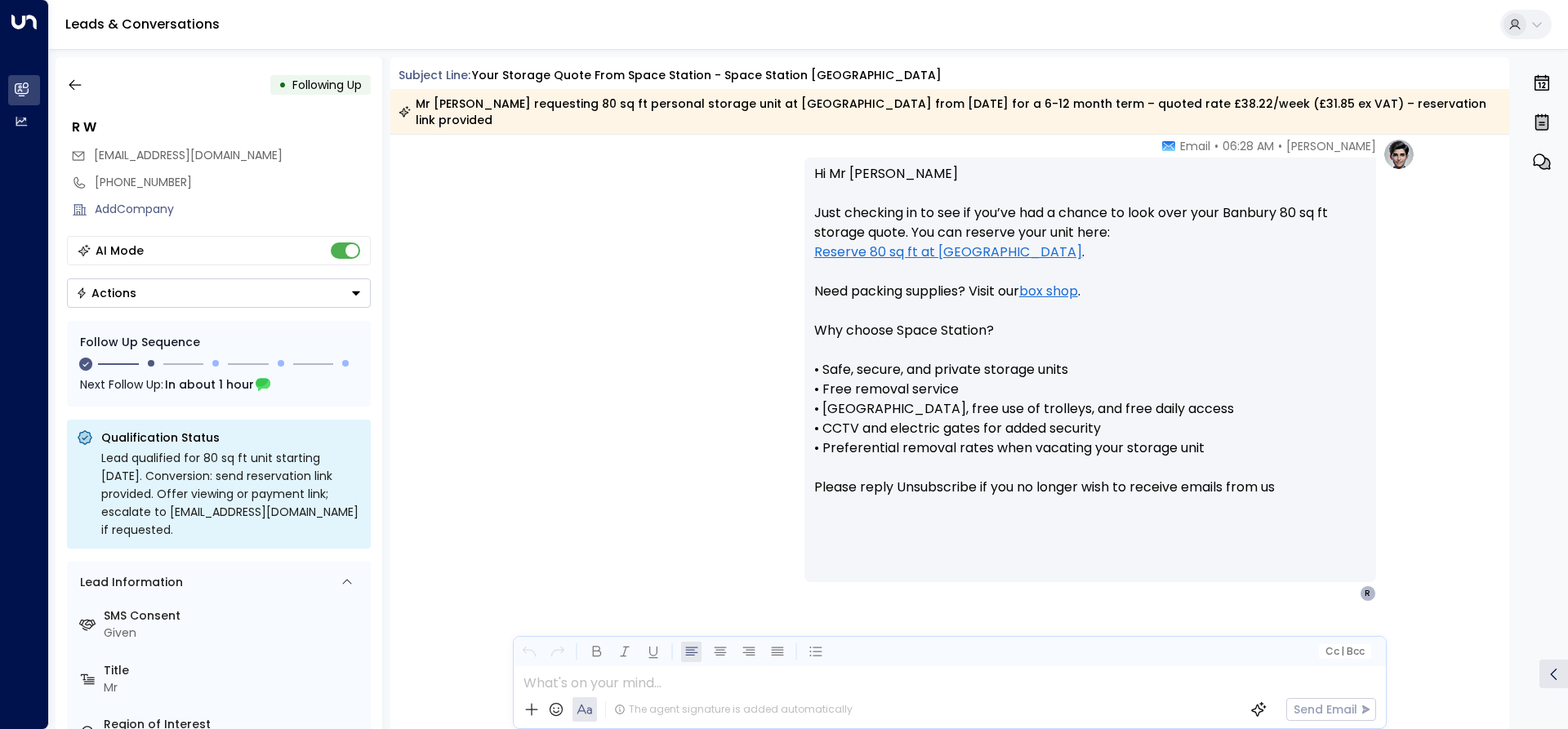
click at [476, 172] on div "[PERSON_NAME] • 06:28 AM • Email Hi Mr [PERSON_NAME], Just checking in to see i…" at bounding box center [949, 452] width 1120 height 628
click at [70, 87] on icon "button" at bounding box center [75, 85] width 13 height 11
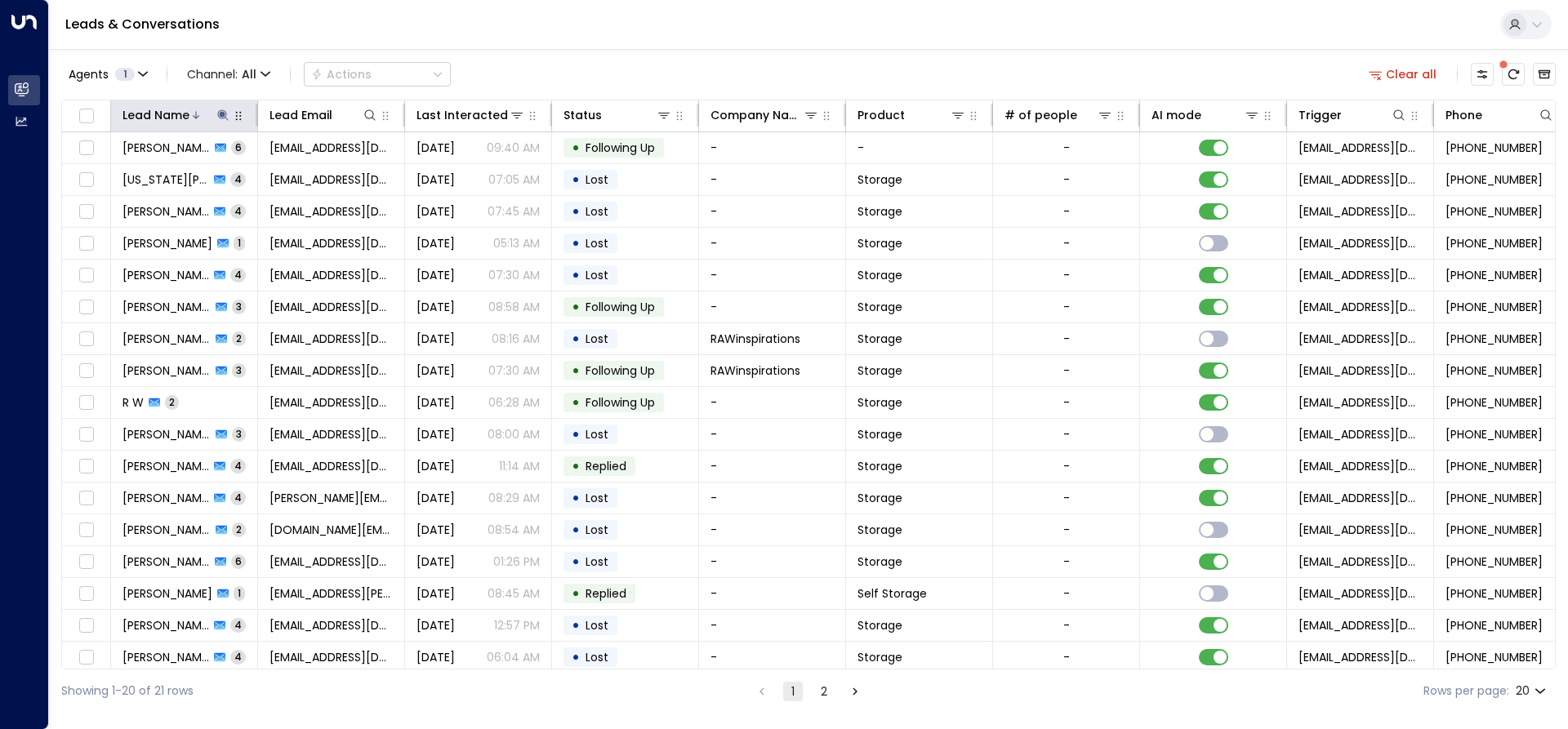
click at [159, 111] on div "Lead Name" at bounding box center [156, 116] width 67 height 20
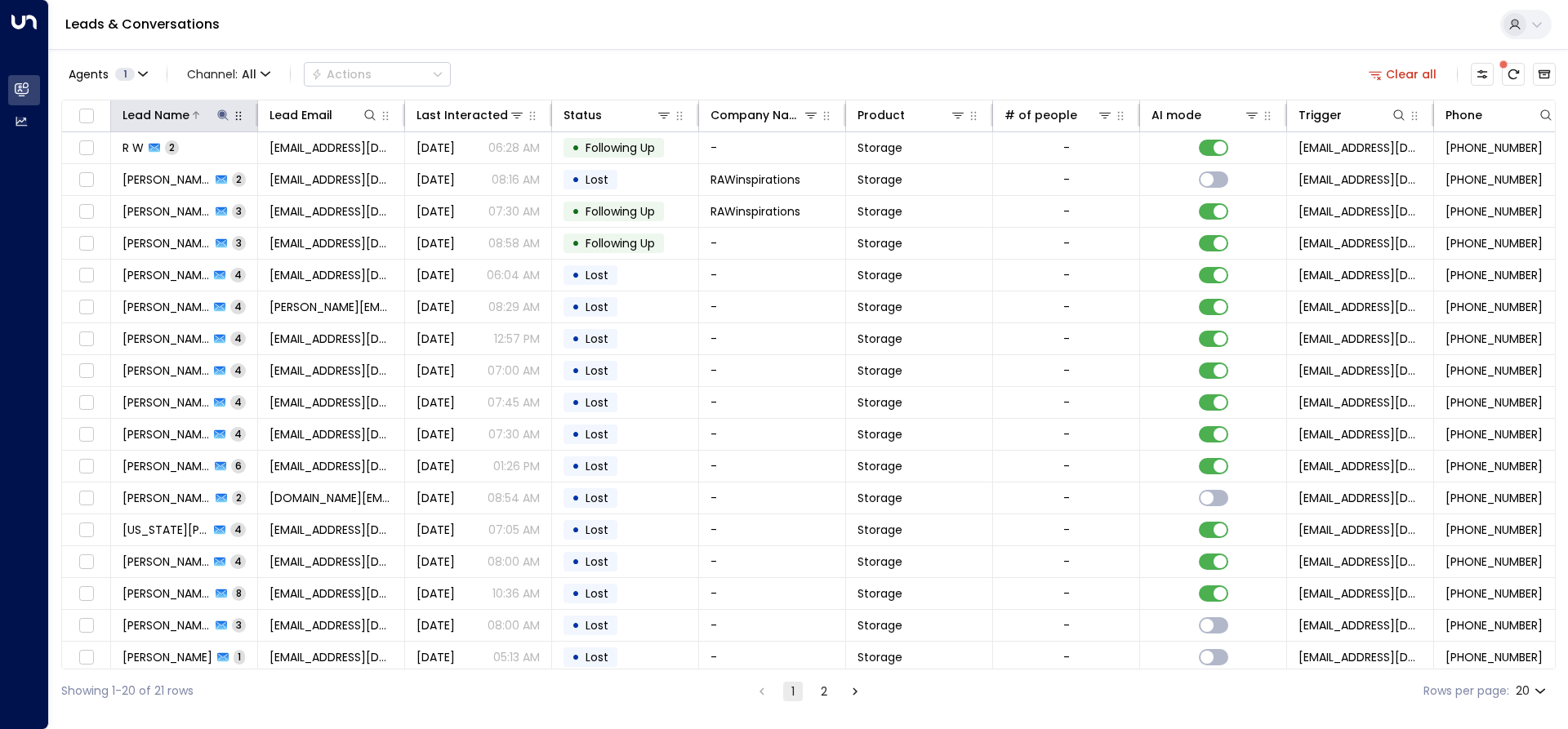
click at [210, 113] on div at bounding box center [210, 115] width 41 height 16
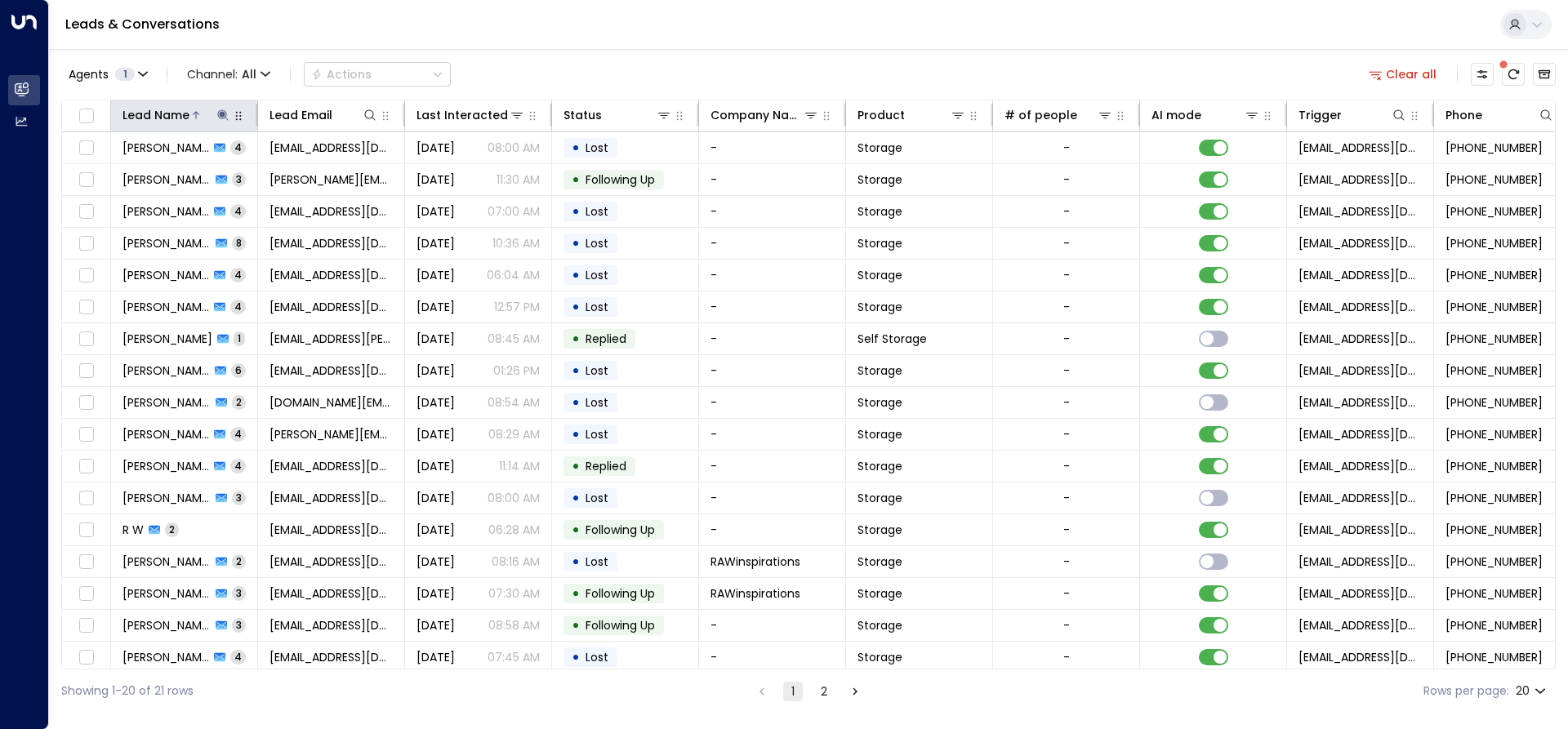
click at [221, 115] on icon at bounding box center [222, 115] width 11 height 11
type input "*"
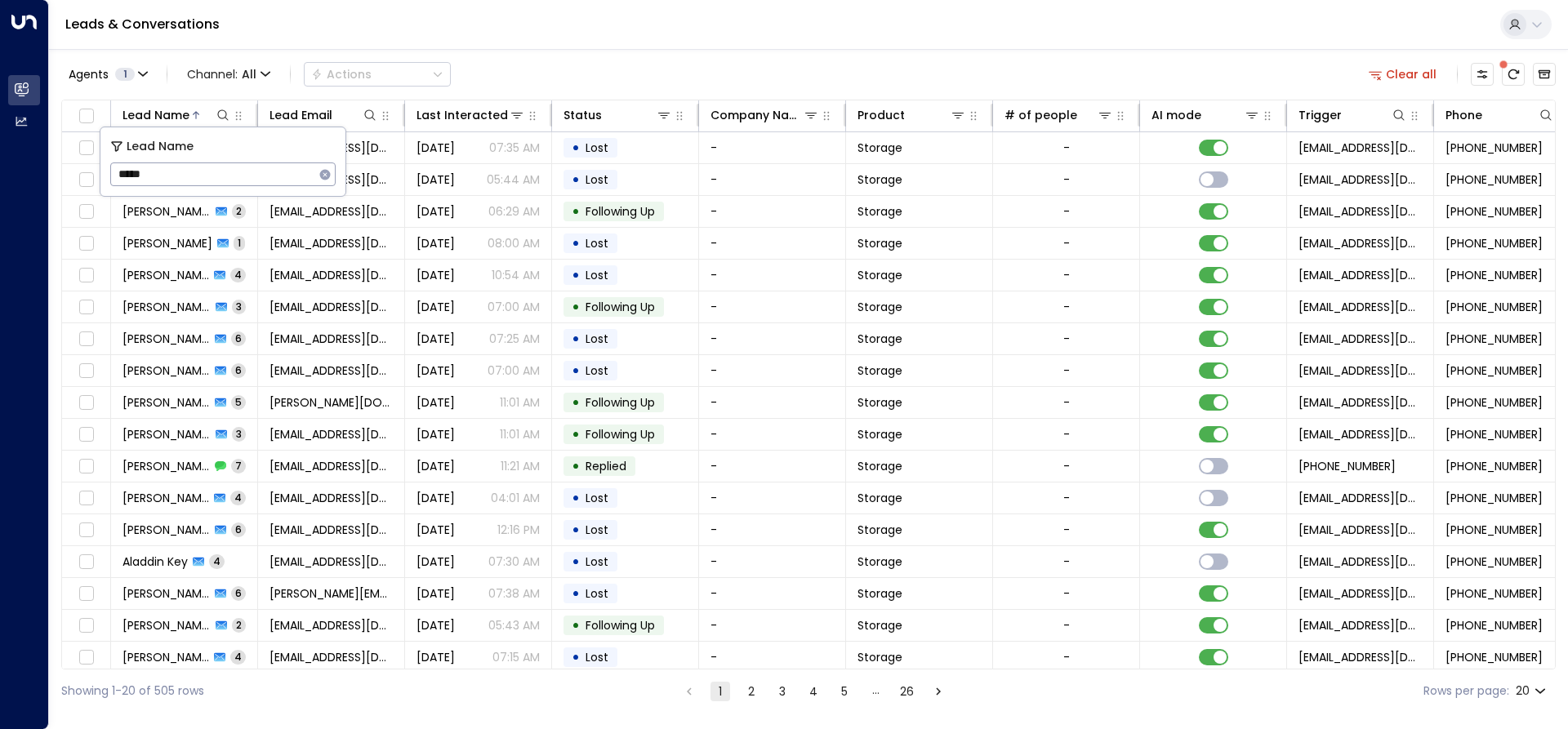
type input "******"
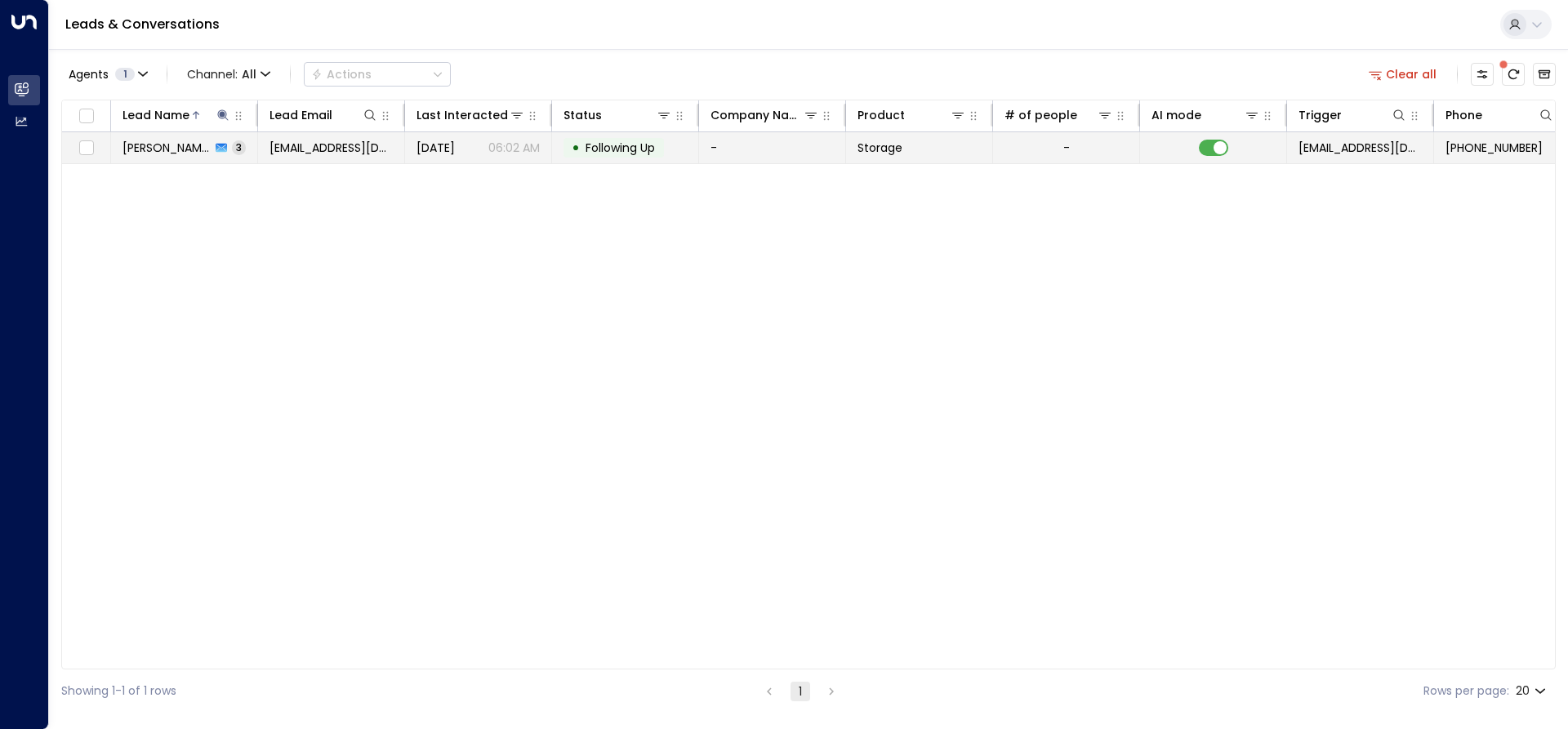
click at [386, 155] on span "[EMAIL_ADDRESS][DOMAIN_NAME]" at bounding box center [332, 148] width 124 height 16
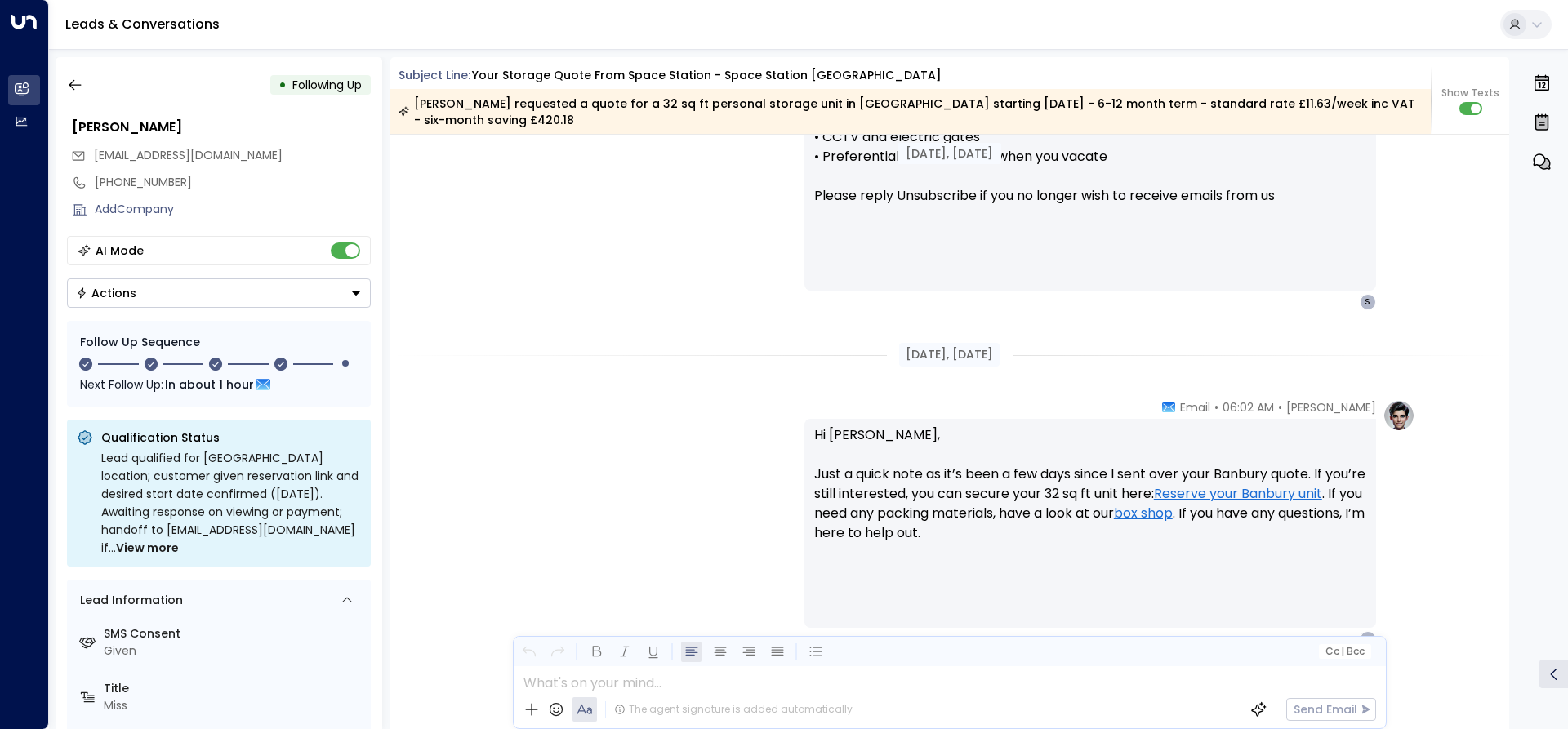
scroll to position [1655, 0]
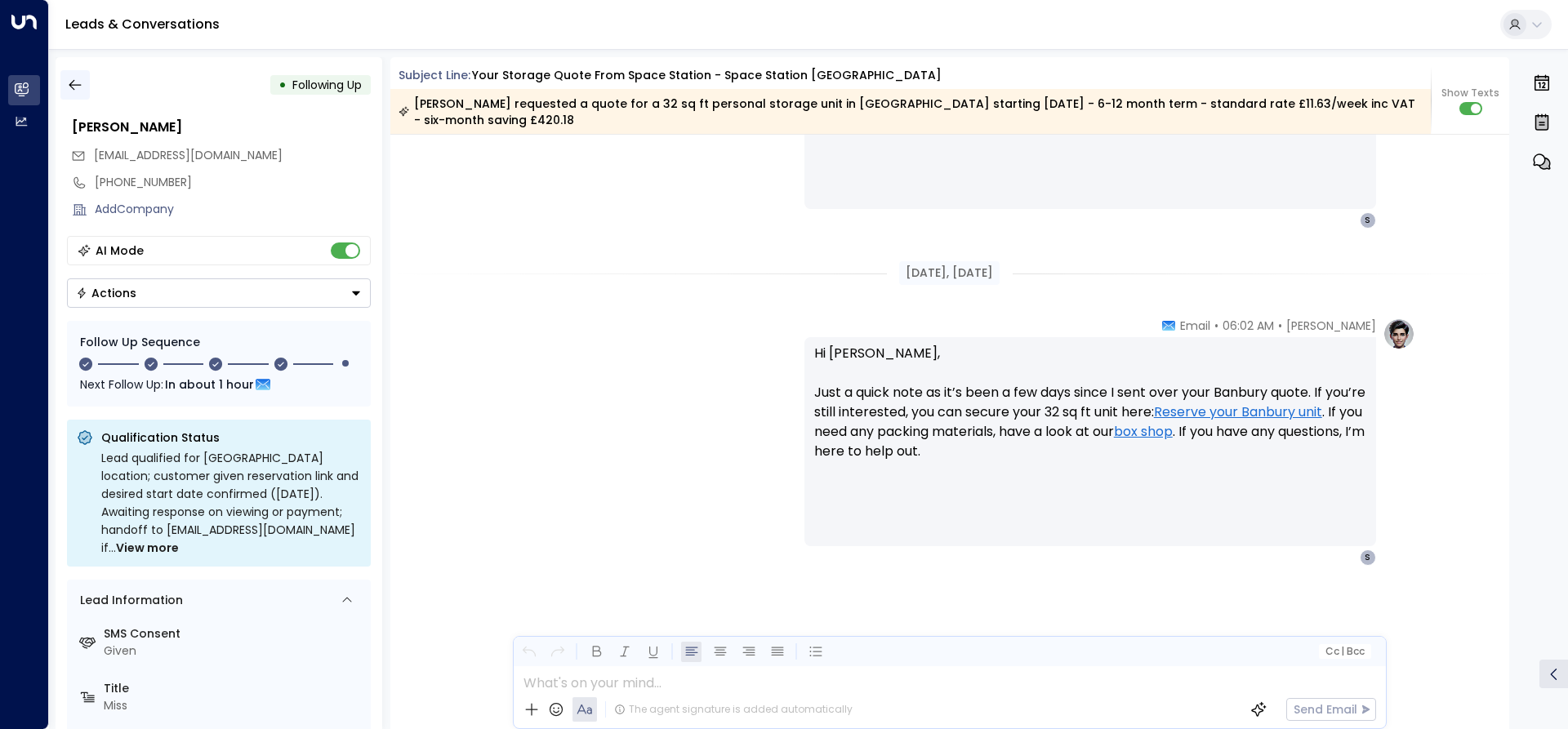
click at [75, 89] on icon "button" at bounding box center [75, 85] width 16 height 16
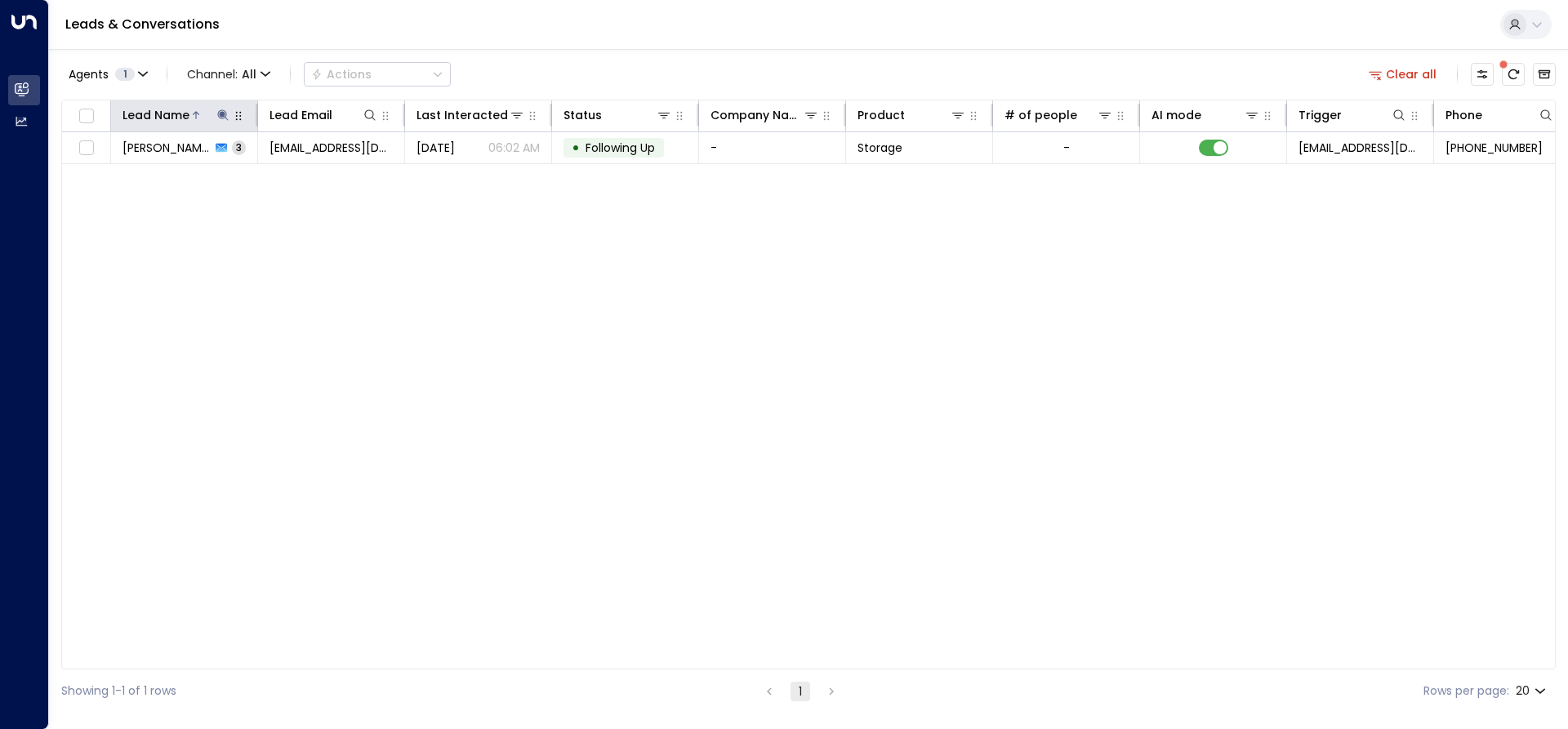
click at [221, 112] on icon at bounding box center [222, 115] width 11 height 11
click at [186, 180] on input "******" at bounding box center [212, 175] width 204 height 30
type input "*"
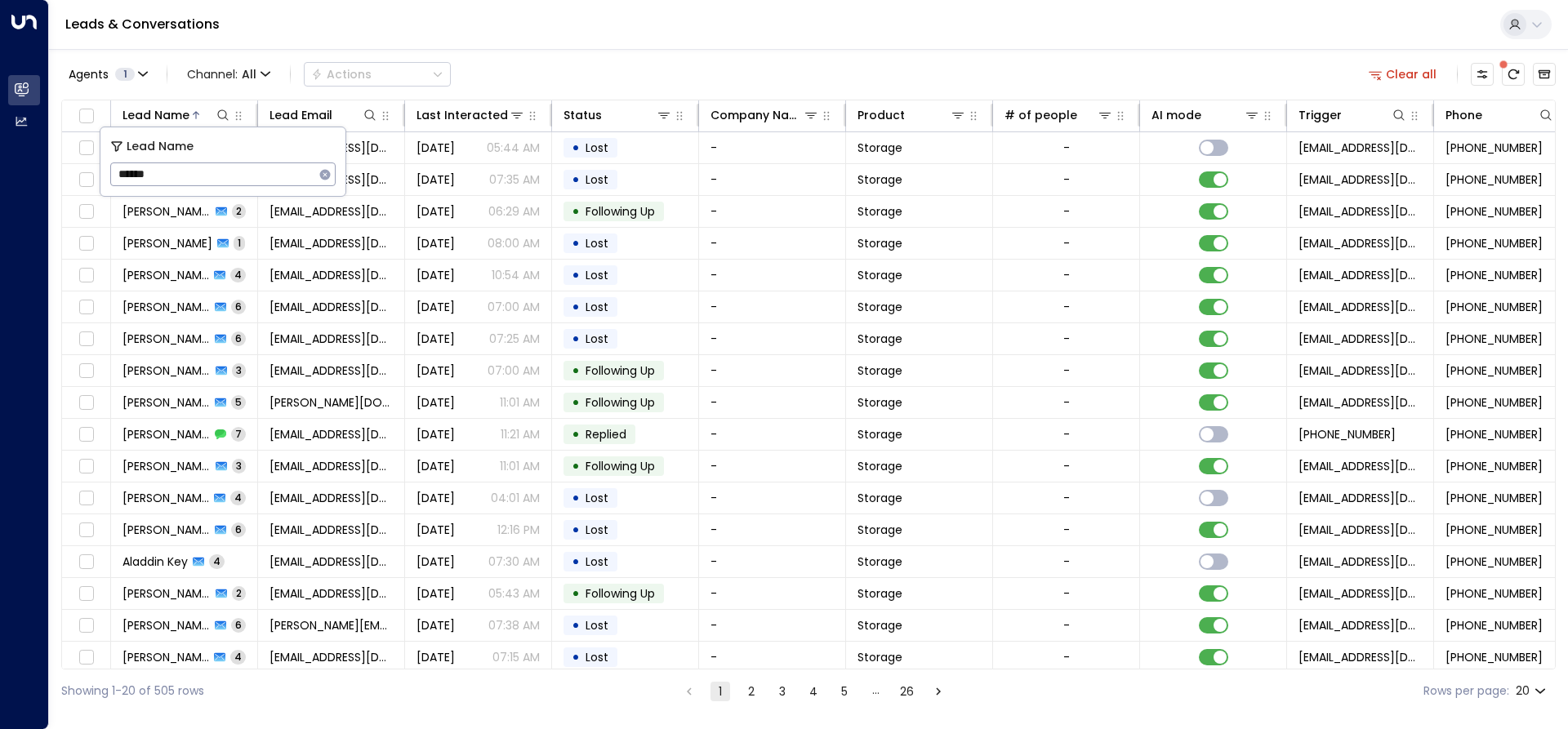
type input "******"
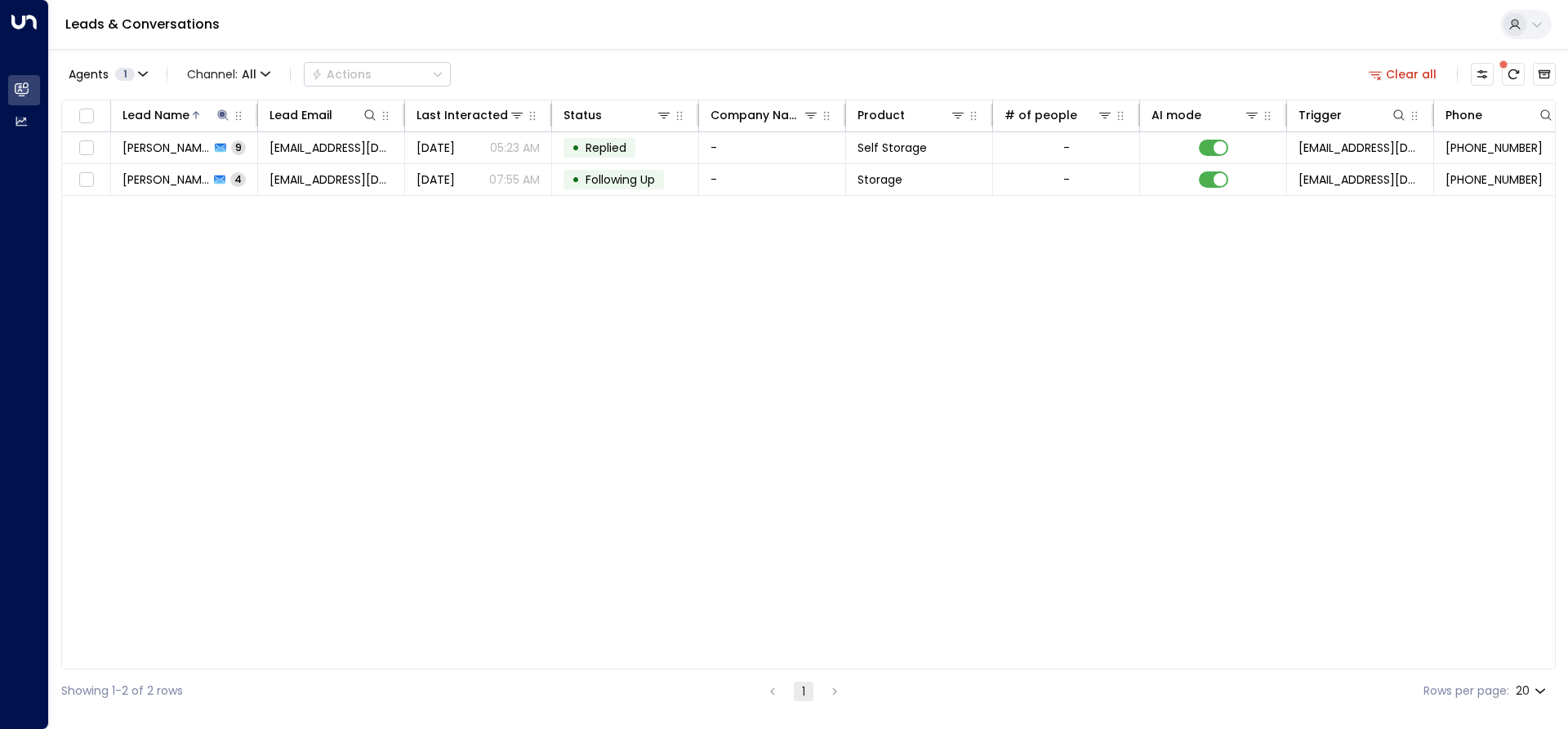
click at [247, 238] on div "Lead Name Lead Email Last Interacted Status Company Name Product # of people AI…" at bounding box center [808, 385] width 1494 height 570
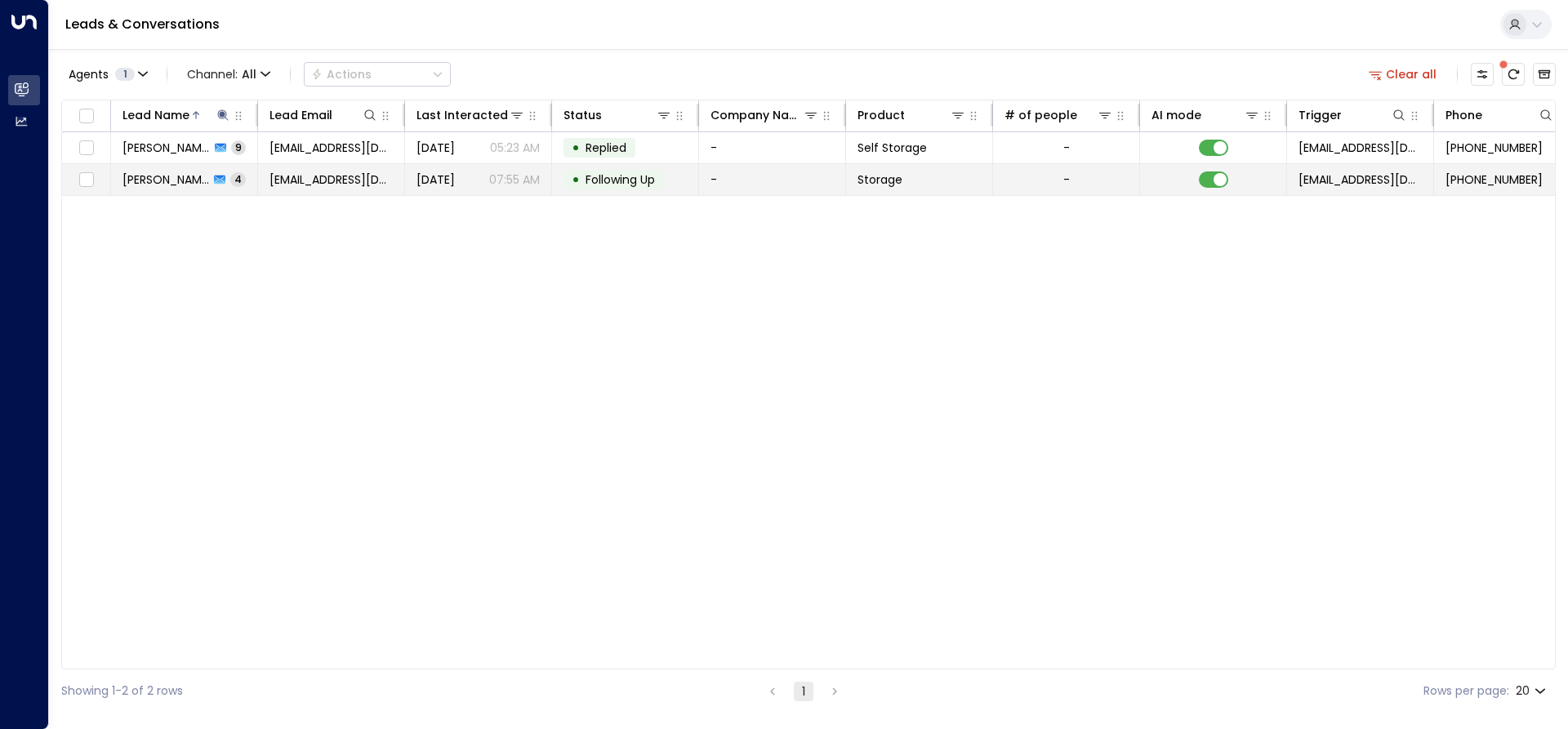
click at [194, 178] on span "[PERSON_NAME]" at bounding box center [166, 179] width 87 height 16
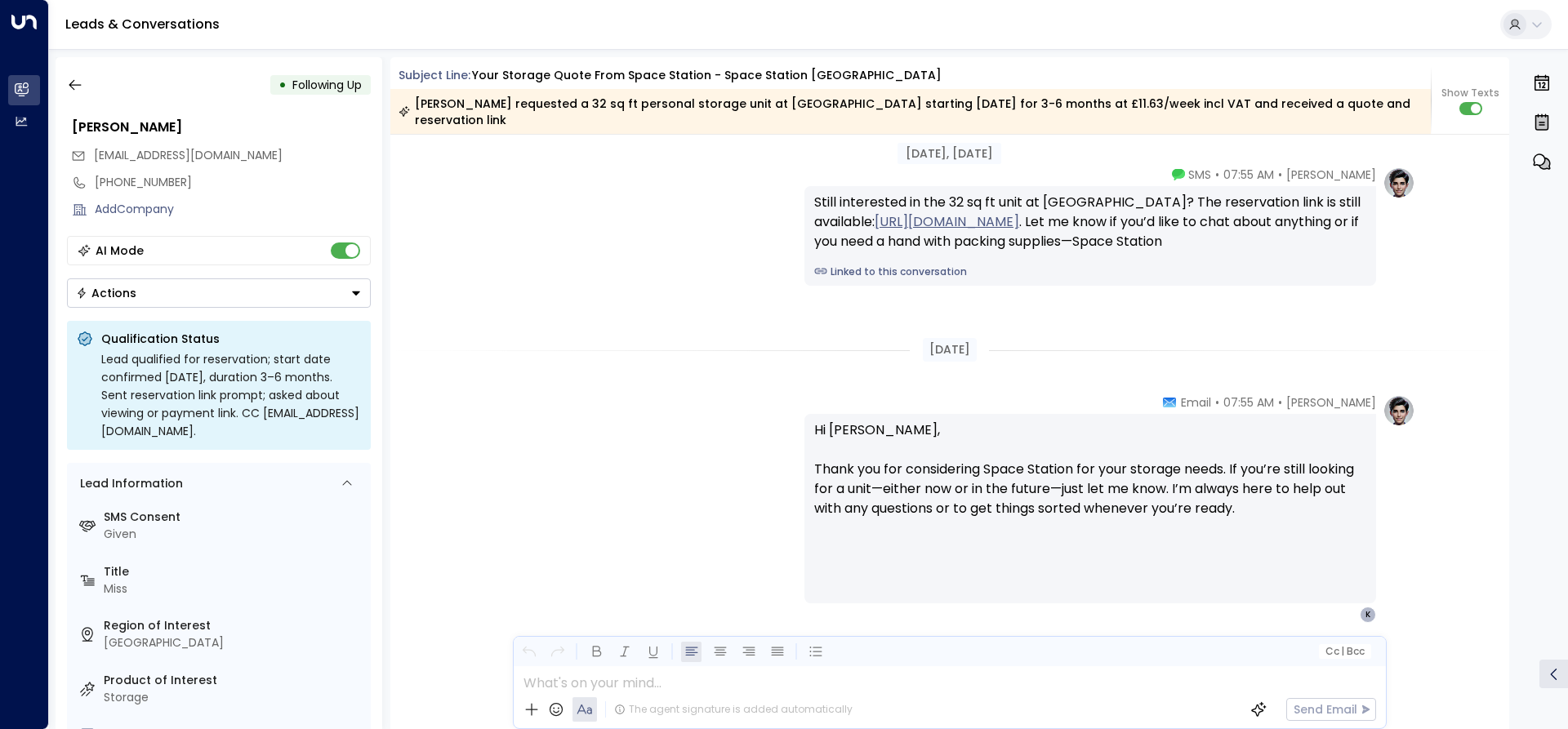
scroll to position [2275, 0]
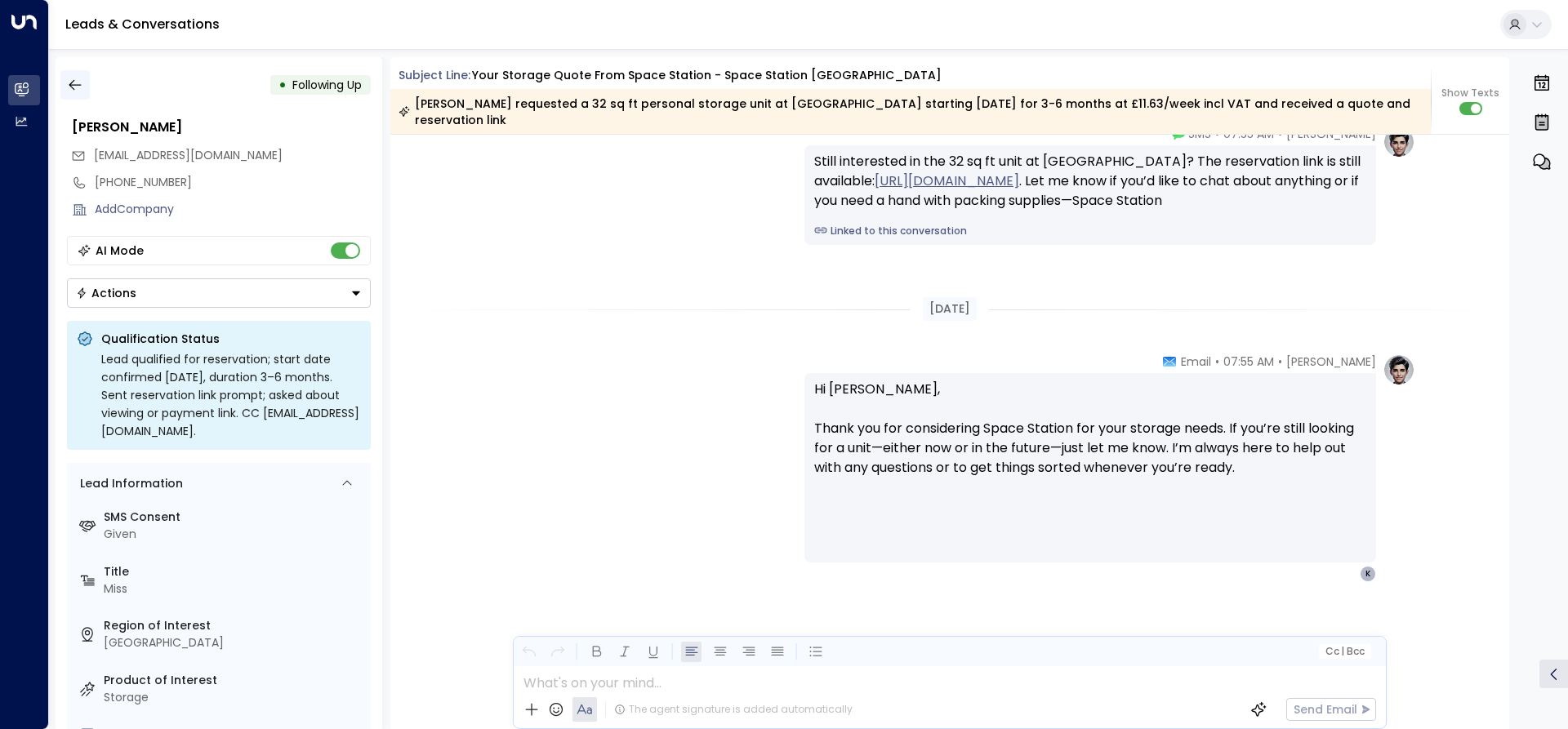
click at [77, 82] on icon "button" at bounding box center [75, 85] width 16 height 16
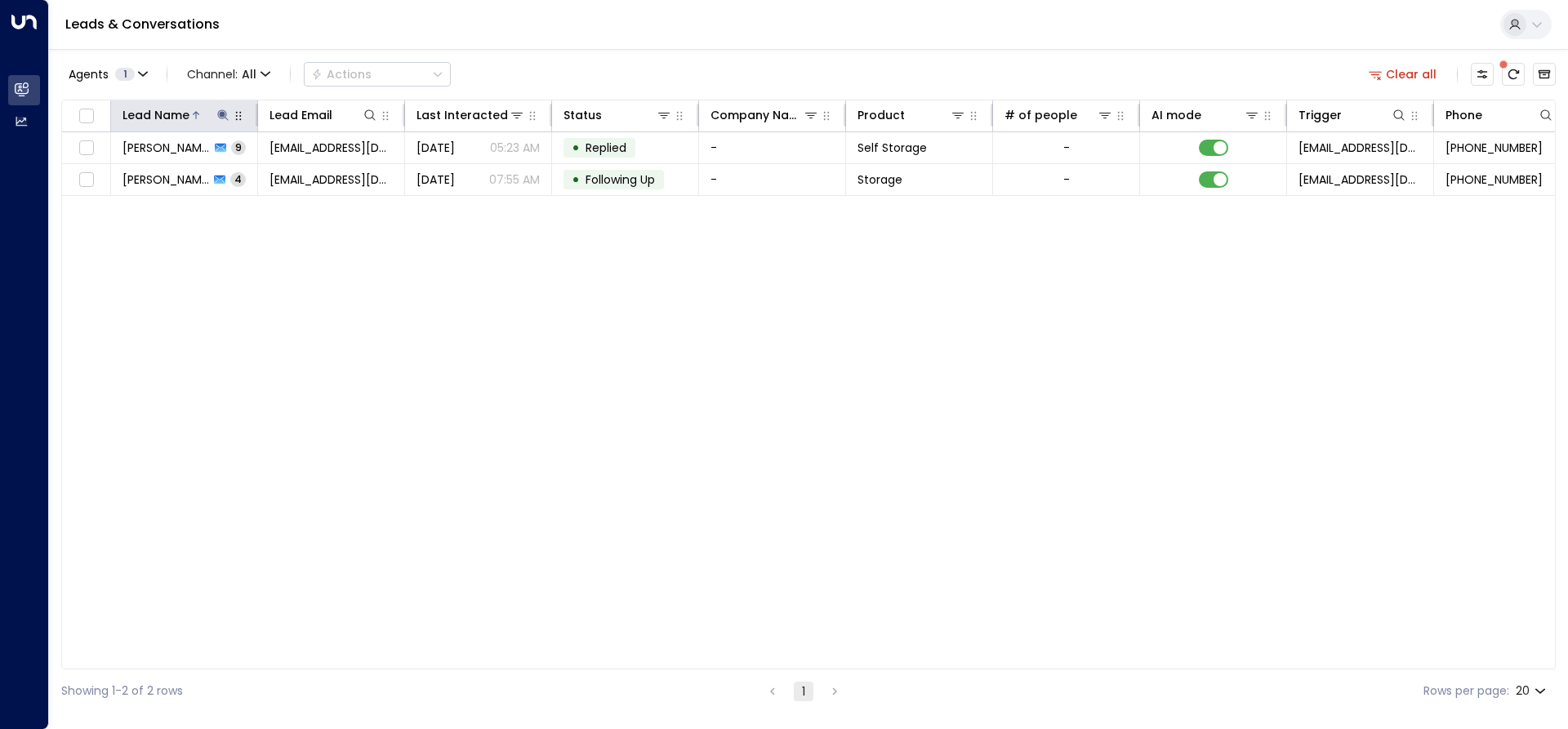
click at [224, 114] on icon at bounding box center [222, 115] width 11 height 11
click at [176, 171] on input "******" at bounding box center [212, 175] width 204 height 30
type input "*"
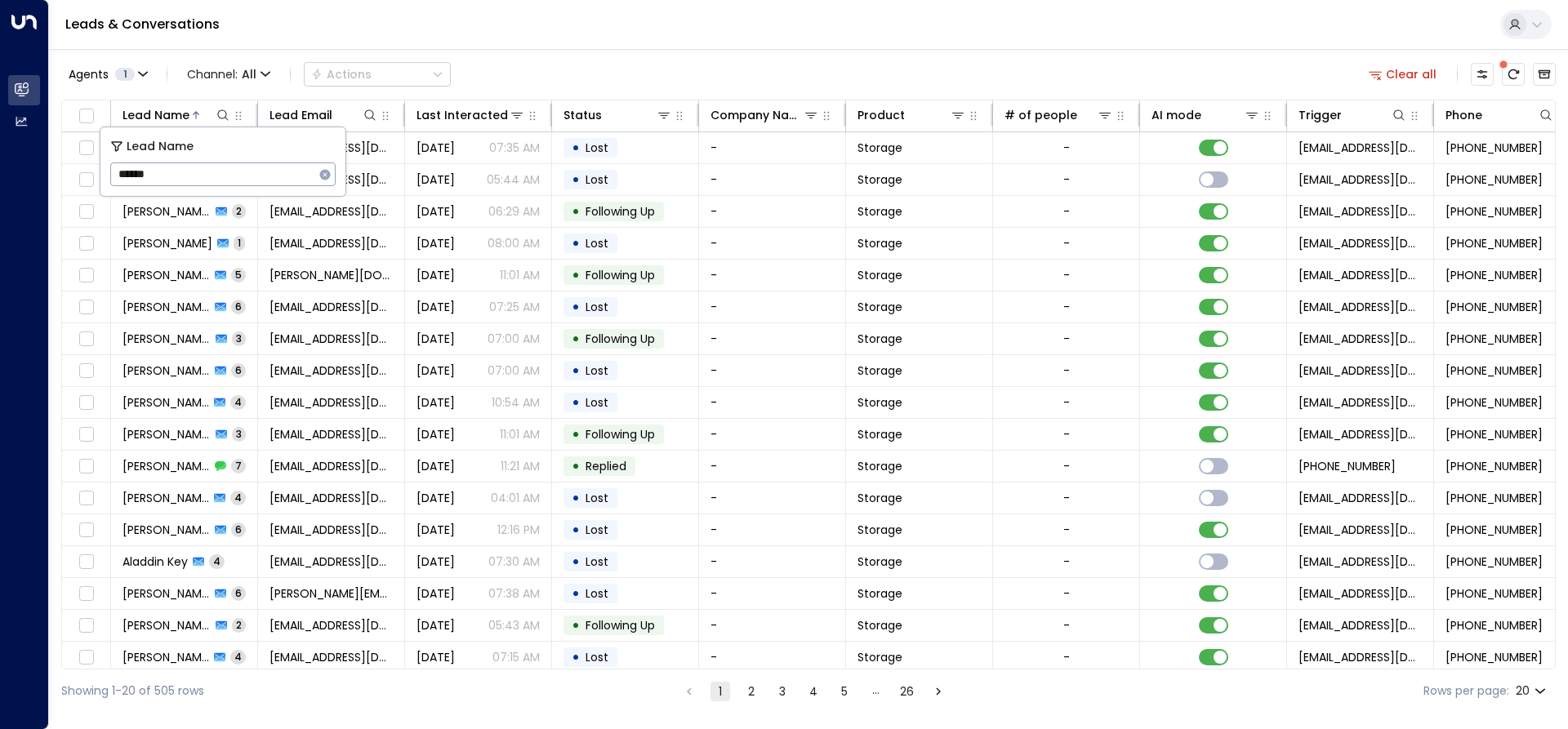
type input "******"
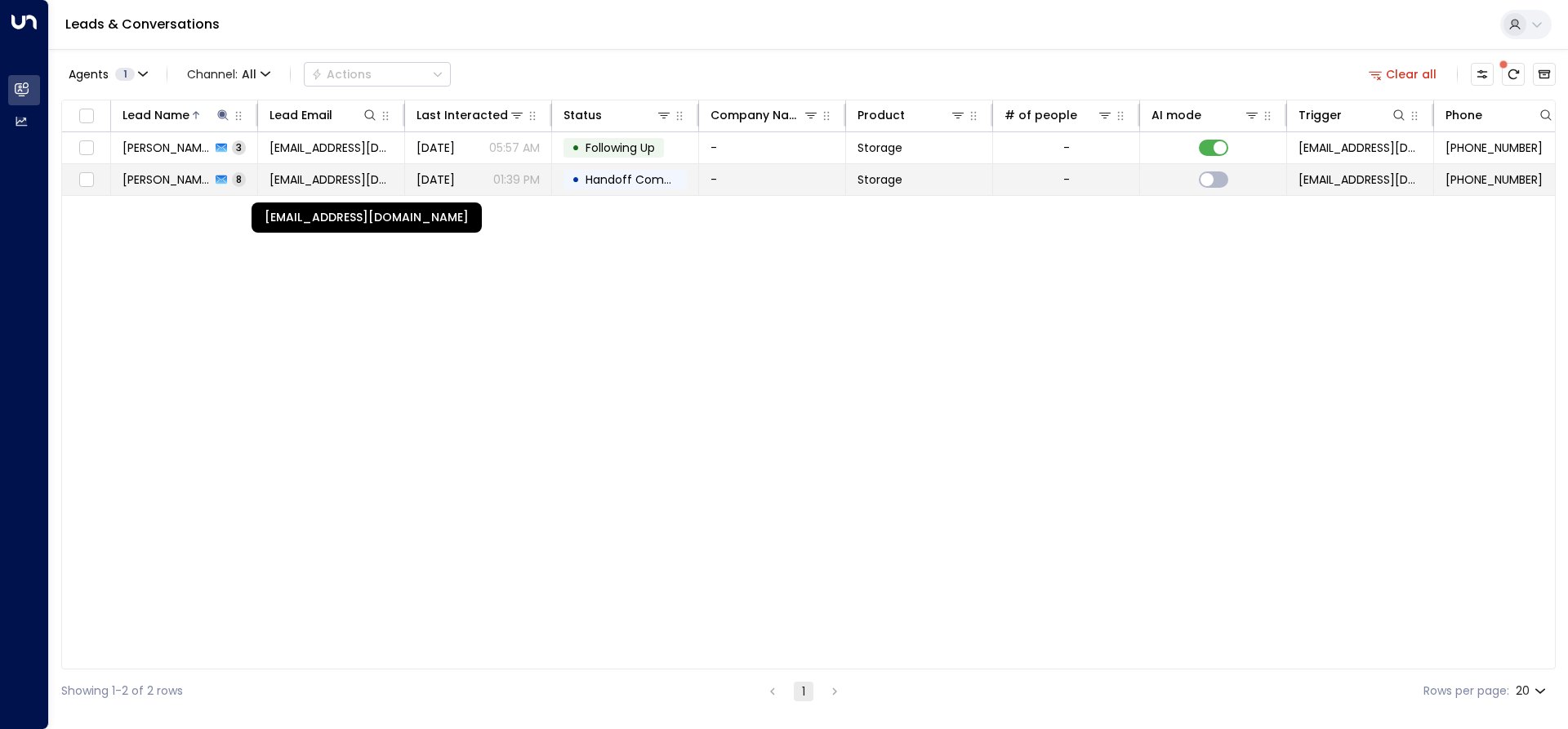
click at [390, 186] on span "[EMAIL_ADDRESS][DOMAIN_NAME]" at bounding box center [332, 179] width 124 height 16
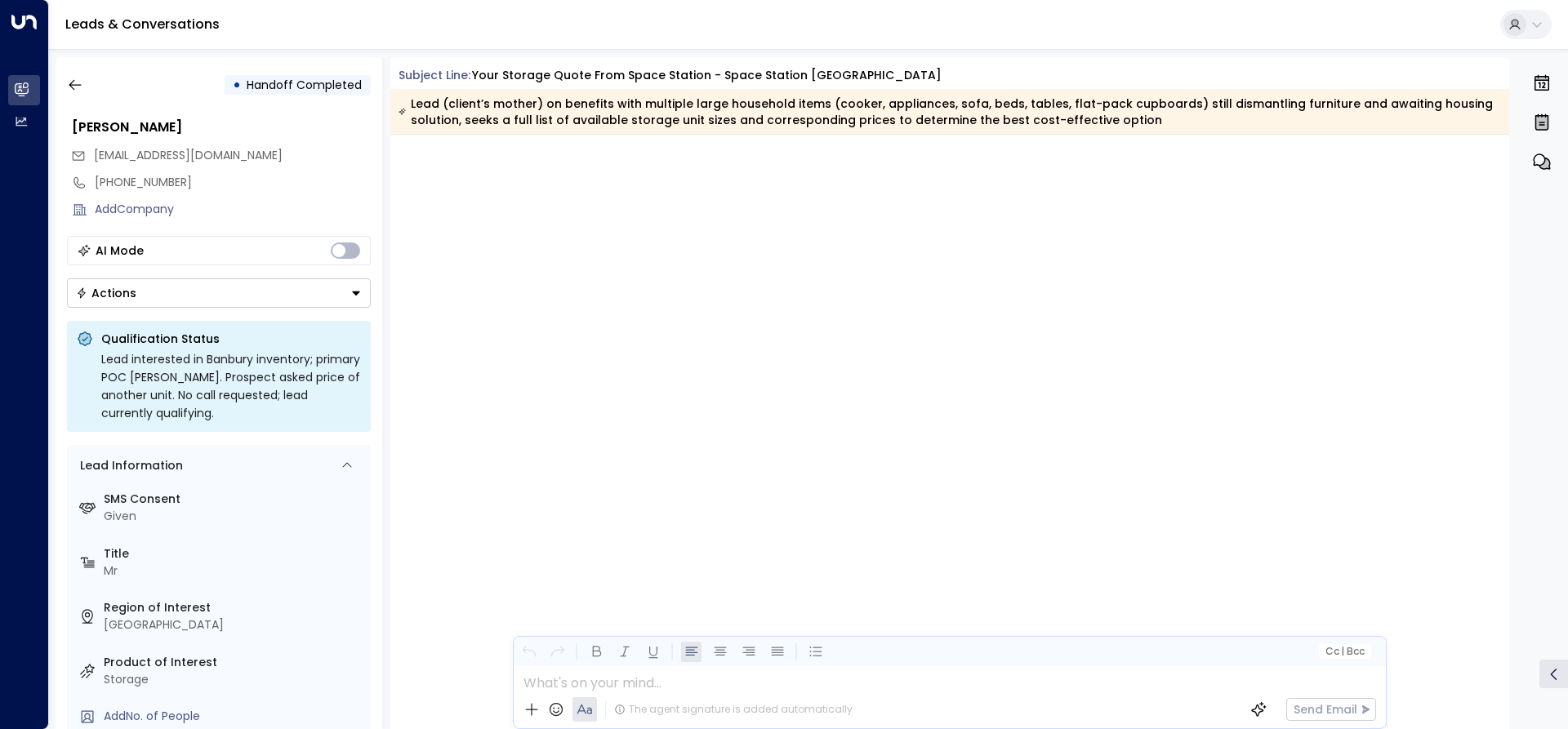
scroll to position [3854, 0]
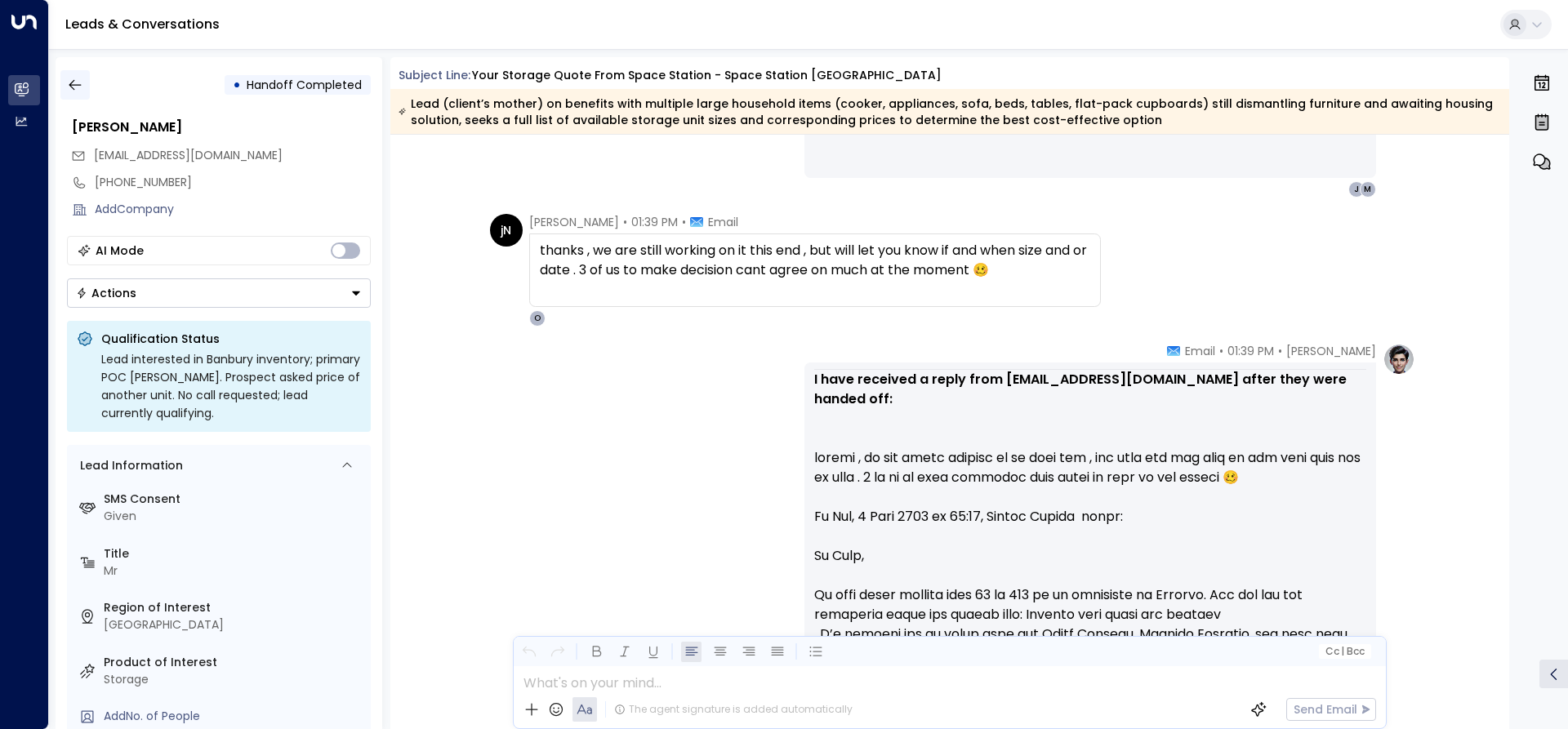
click at [78, 78] on icon "button" at bounding box center [75, 85] width 16 height 16
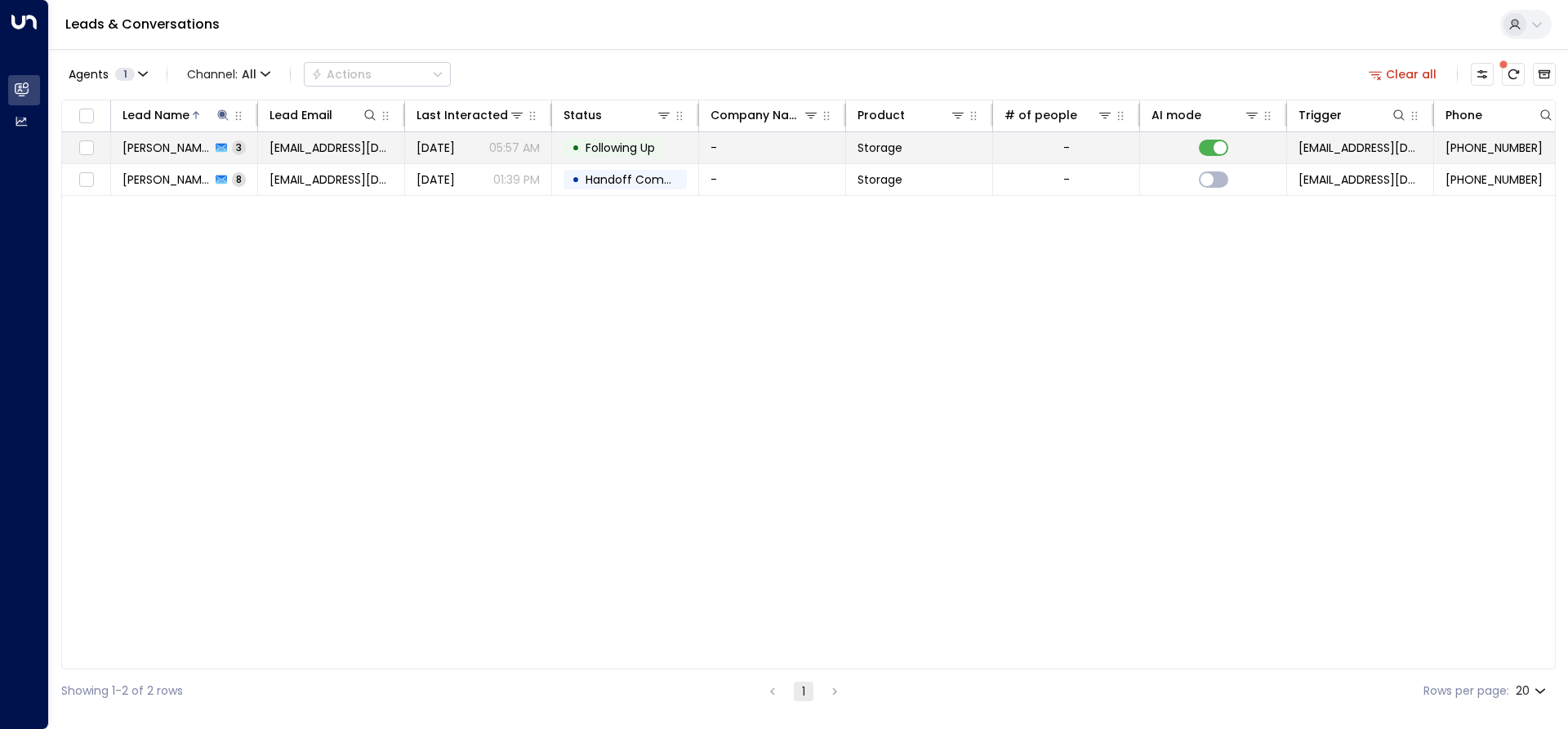
click at [169, 143] on span "[PERSON_NAME]" at bounding box center [167, 148] width 88 height 16
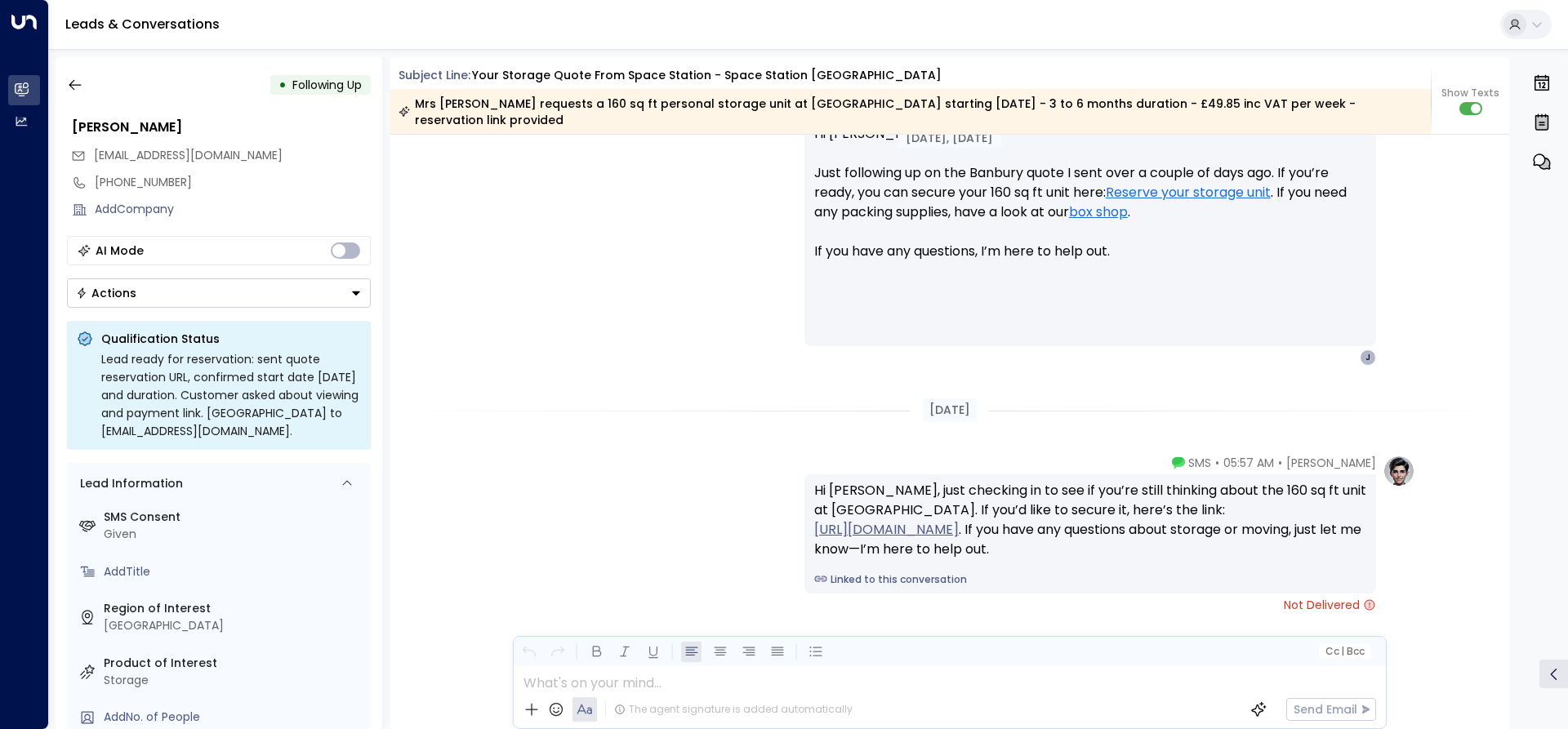
scroll to position [2209, 0]
